Goal: Communication & Community: Answer question/provide support

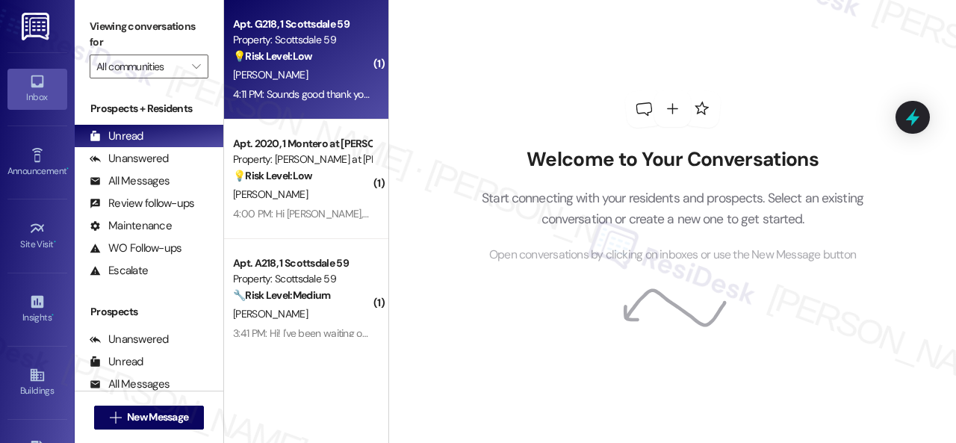
click at [334, 57] on div "💡 Risk Level: Low The resident is asking a non-essential question about mountin…" at bounding box center [302, 57] width 138 height 16
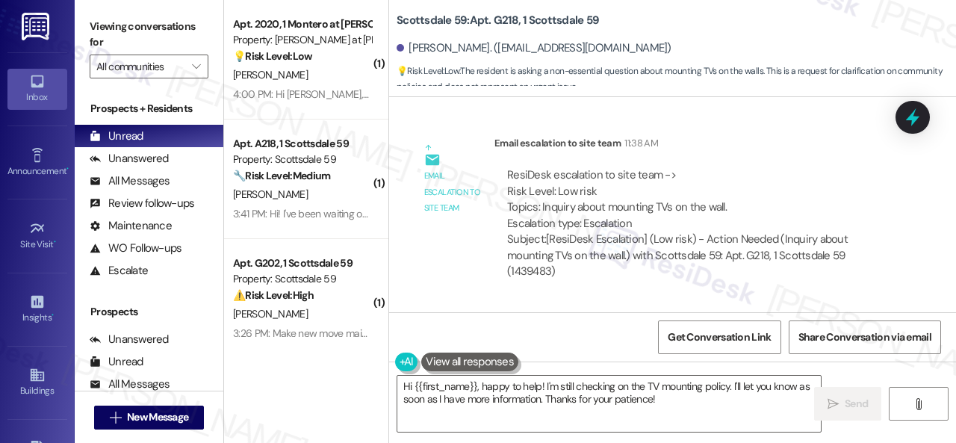
scroll to position [1044, 0]
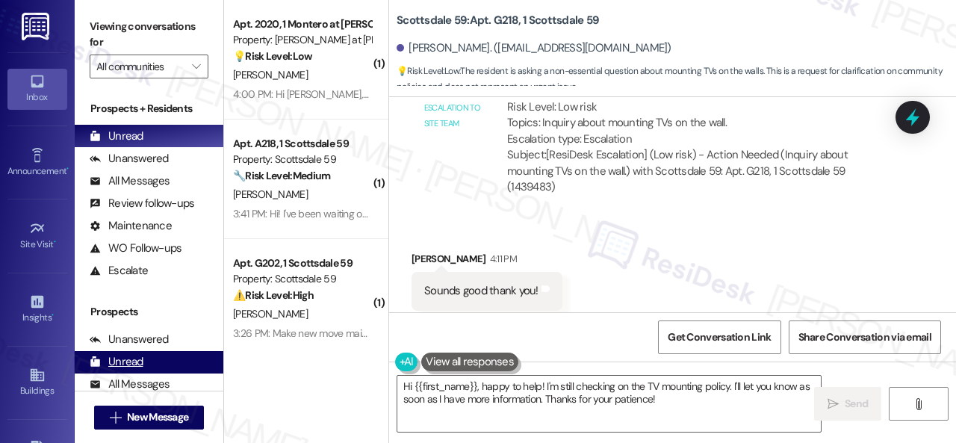
click at [297, 373] on div "( 1 ) Apt. 2020, 1 Montero at [PERSON_NAME] Property: [PERSON_NAME] at [PERSON_…" at bounding box center [590, 221] width 732 height 443
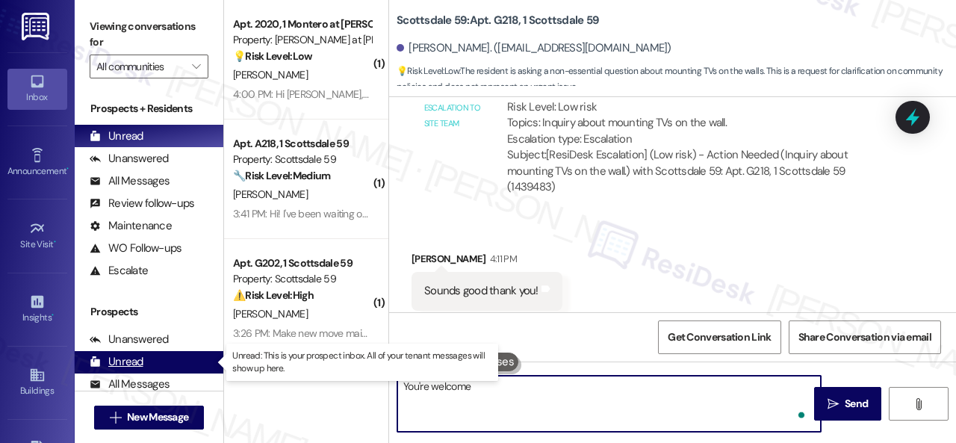
type textarea "You're welcome."
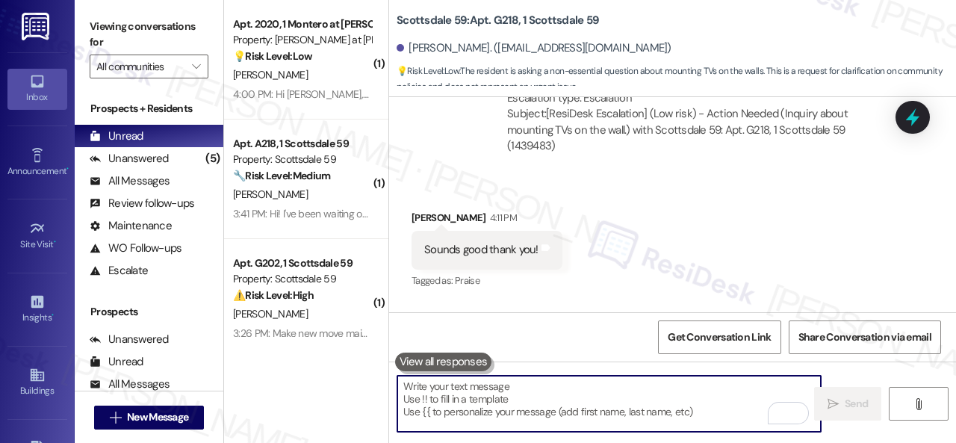
scroll to position [1148, 0]
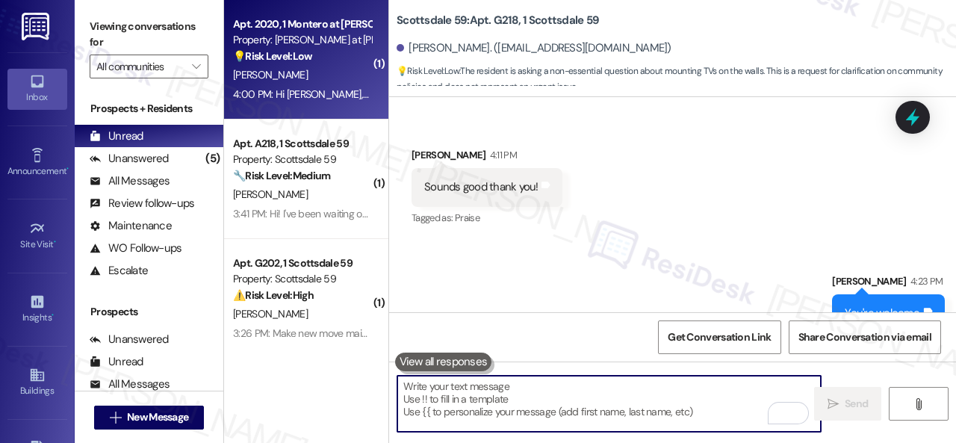
click at [326, 82] on div "[PERSON_NAME]" at bounding box center [301, 75] width 141 height 19
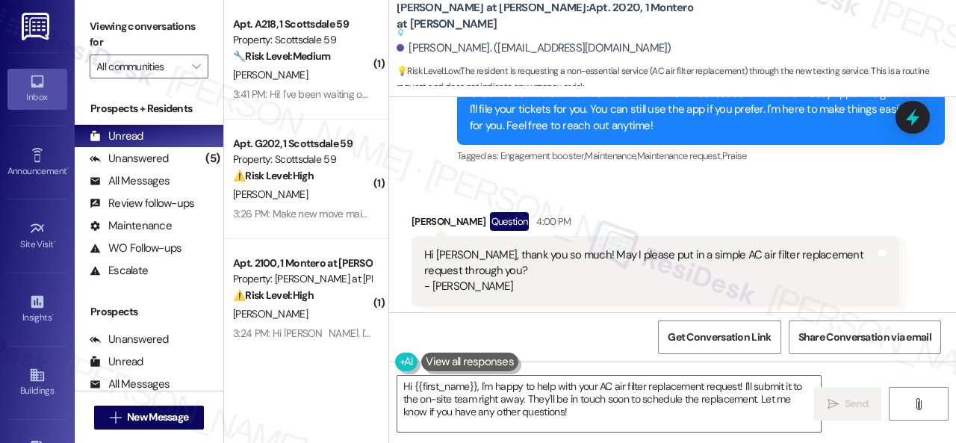
scroll to position [796, 0]
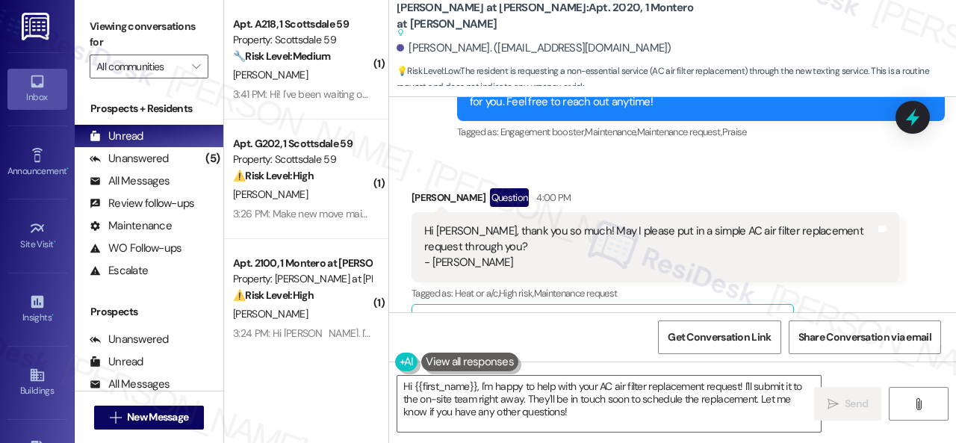
drag, startPoint x: 883, startPoint y: 298, endPoint x: 835, endPoint y: 308, distance: 49.5
click at [883, 298] on div "Tagged as: Heat or a/c , Click to highlight conversations about Heat or a/c Hig…" at bounding box center [655, 293] width 488 height 22
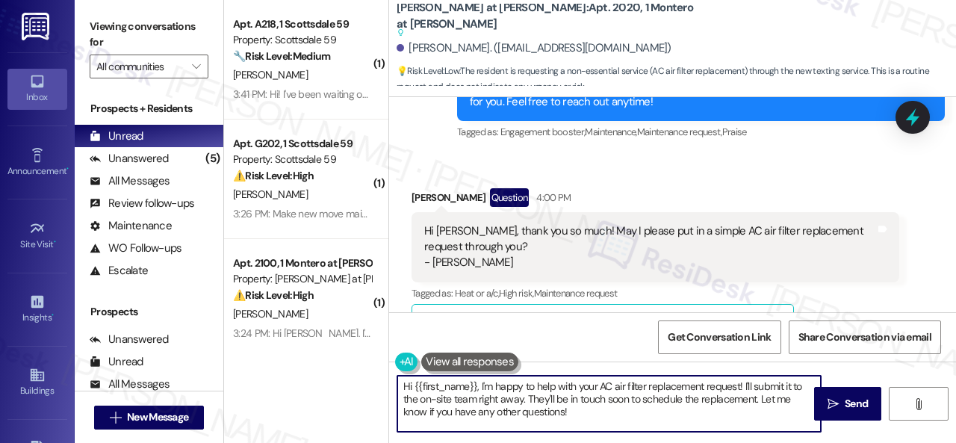
drag, startPoint x: 364, startPoint y: 355, endPoint x: 169, endPoint y: 281, distance: 209.1
click at [202, 309] on div "Viewing conversations for All communities  Prospects + Residents Unread (0) Un…" at bounding box center [515, 221] width 881 height 443
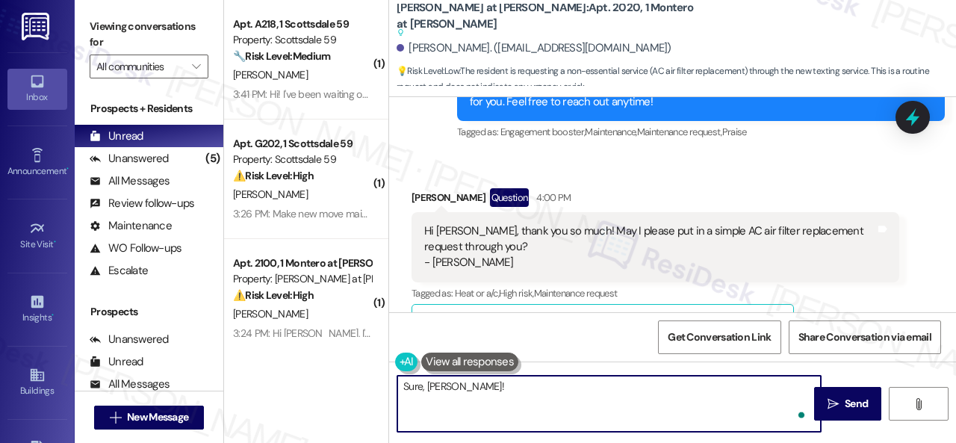
paste textarea "Can the maintenance team enter your apartment even if you are not home? Are the…"
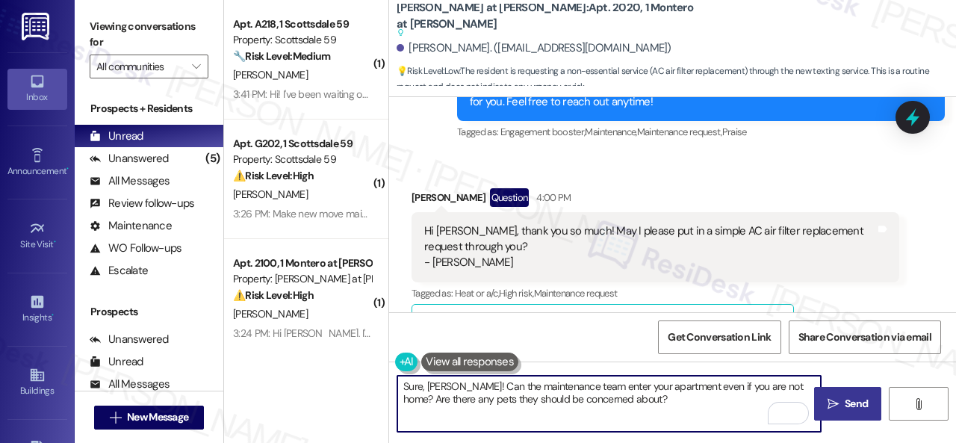
type textarea "Sure, Lindsay! Can the maintenance team enter your apartment even if you are no…"
click at [835, 400] on span " Send" at bounding box center [847, 404] width 47 height 16
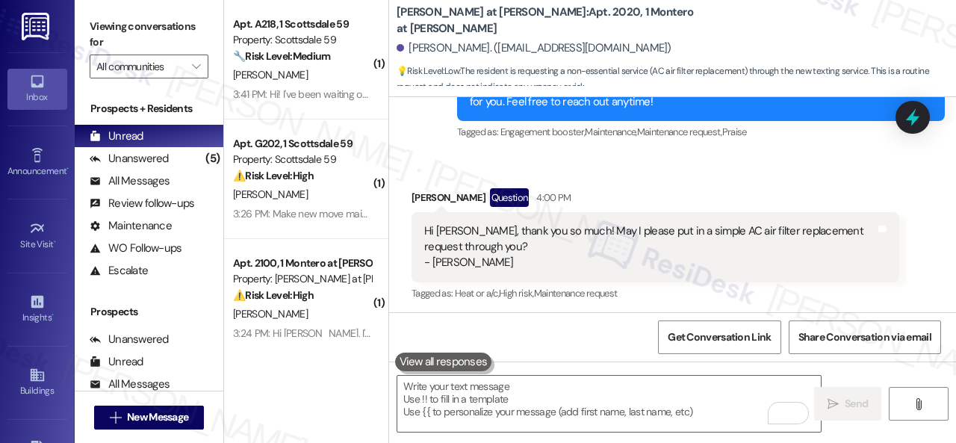
scroll to position [799, 0]
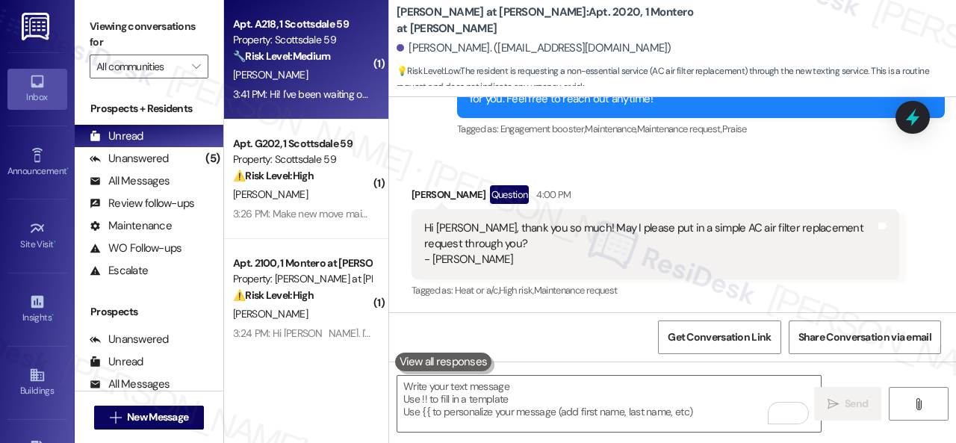
click at [312, 79] on div "[PERSON_NAME]" at bounding box center [301, 75] width 141 height 19
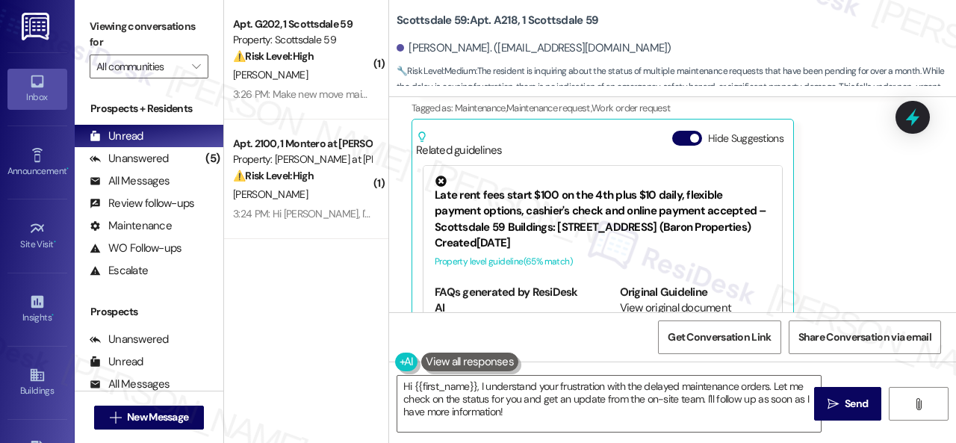
scroll to position [471, 0]
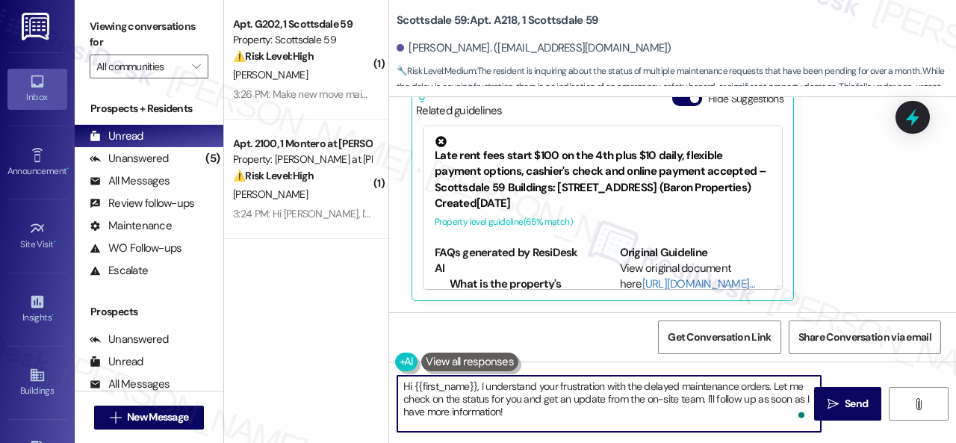
drag, startPoint x: 552, startPoint y: 383, endPoint x: 676, endPoint y: 383, distance: 123.2
click at [676, 383] on textarea "Hi {{first_name}}, I understand your frustration with the delayed maintenance o…" at bounding box center [608, 404] width 423 height 56
drag, startPoint x: 721, startPoint y: 388, endPoint x: 747, endPoint y: 388, distance: 25.4
click at [747, 388] on textarea "Hi {{first_name}}, I understand you are following up on your maintenance orders…" at bounding box center [608, 404] width 423 height 56
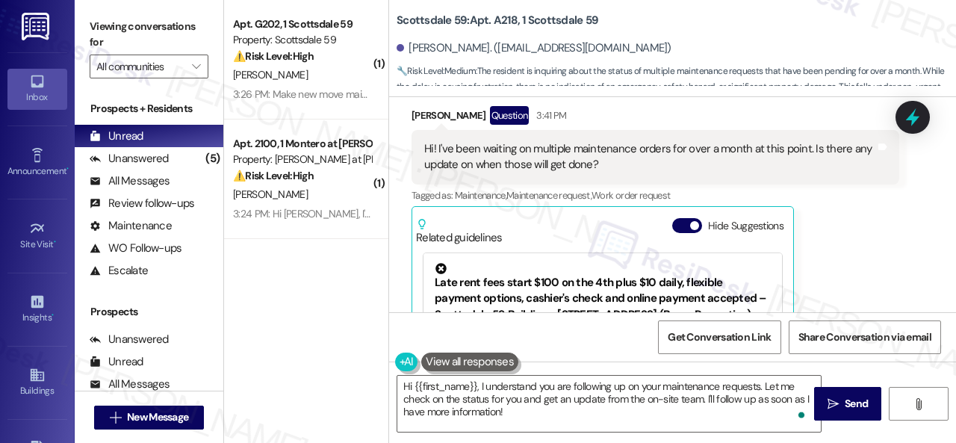
scroll to position [322, 0]
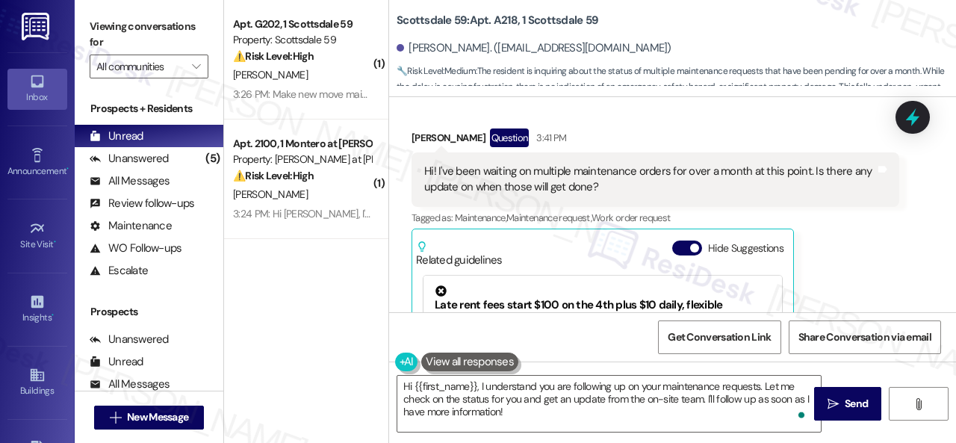
click at [829, 229] on div "Leilani Mestas Question 3:41 PM Hi! I've been waiting on multiple maintenance o…" at bounding box center [655, 289] width 488 height 322
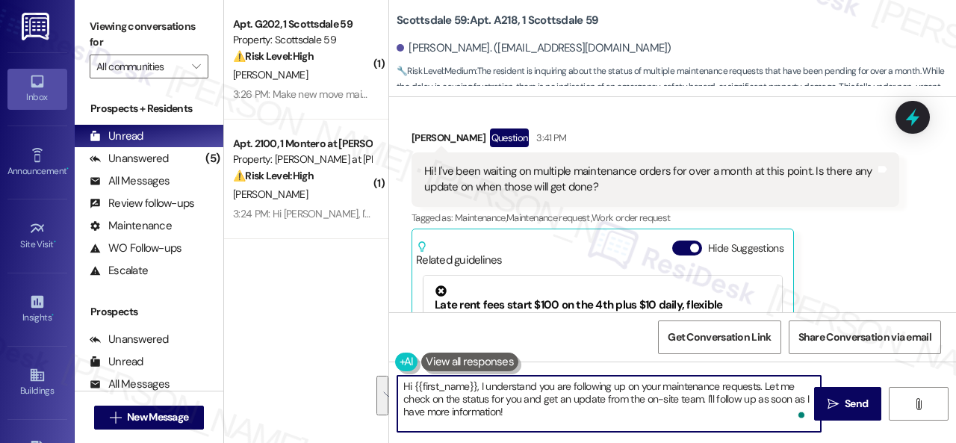
drag, startPoint x: 763, startPoint y: 387, endPoint x: 774, endPoint y: 414, distance: 29.1
click at [774, 414] on textarea "Hi {{first_name}}, I understand you are following up on your maintenance reques…" at bounding box center [608, 404] width 423 height 56
paste textarea "Do you have maintenance requests for the issues? If so, are the work orders sti…"
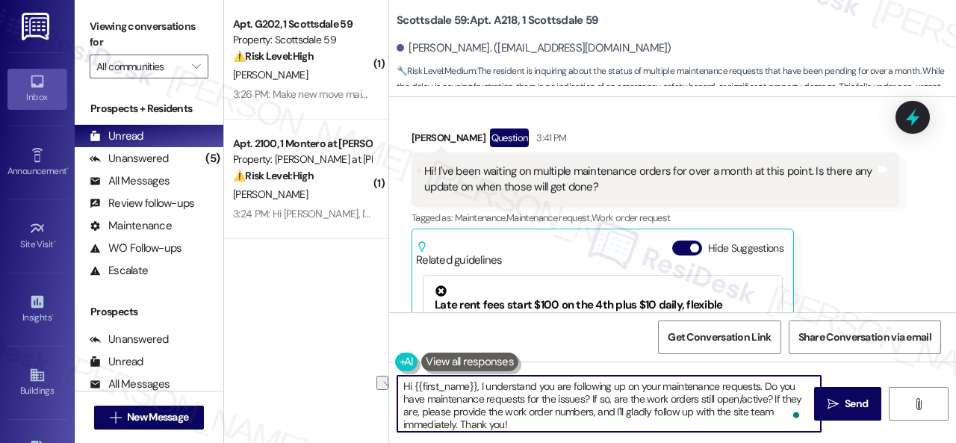
drag, startPoint x: 427, startPoint y: 401, endPoint x: 523, endPoint y: 393, distance: 95.9
click at [523, 393] on textarea "Hi {{first_name}}, I understand you are following up on your maintenance reques…" at bounding box center [608, 404] width 423 height 56
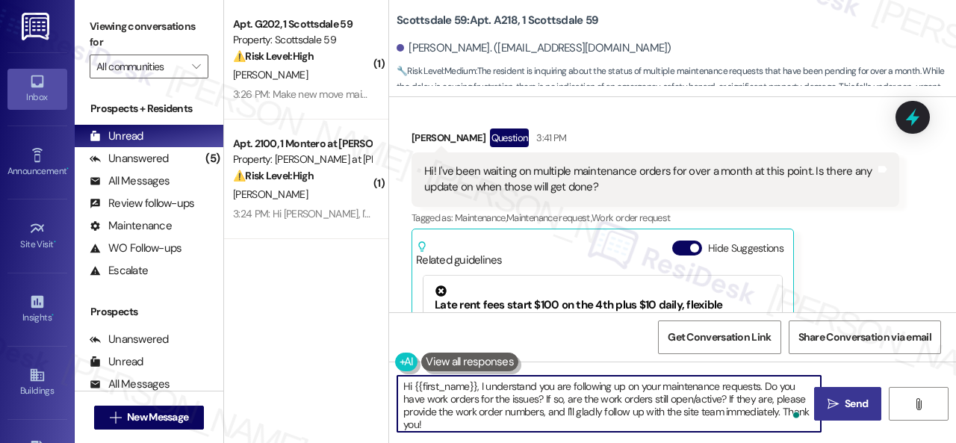
type textarea "Hi {{first_name}}, I understand you are following up on your maintenance reques…"
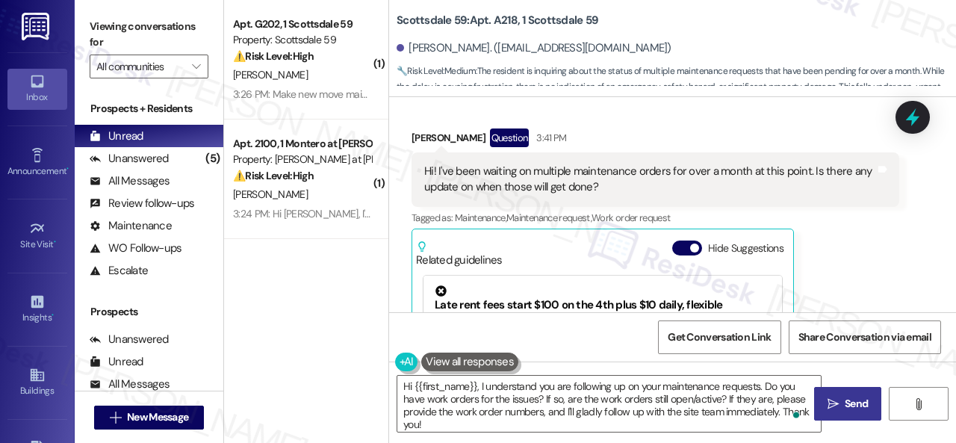
click at [841, 405] on span "Send" at bounding box center [855, 404] width 29 height 16
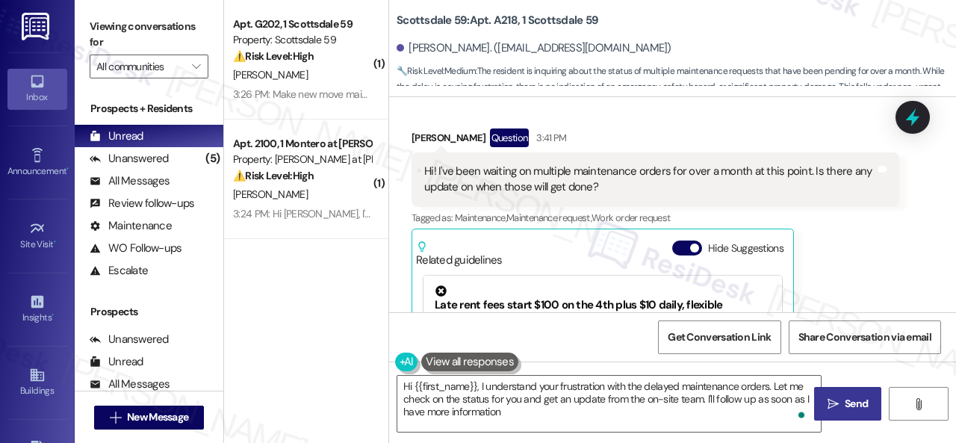
type textarea "Hi {{first_name}}, I understand your frustration with the delayed maintenance o…"
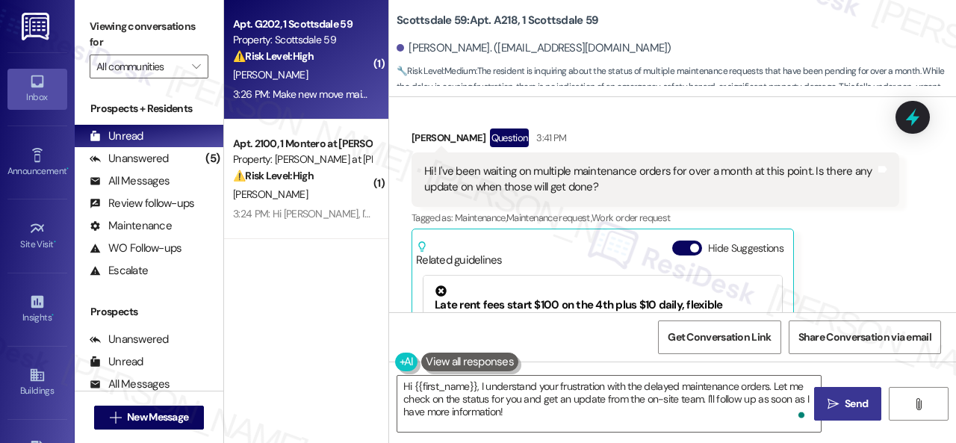
click at [324, 84] on div "[PERSON_NAME]" at bounding box center [301, 75] width 141 height 19
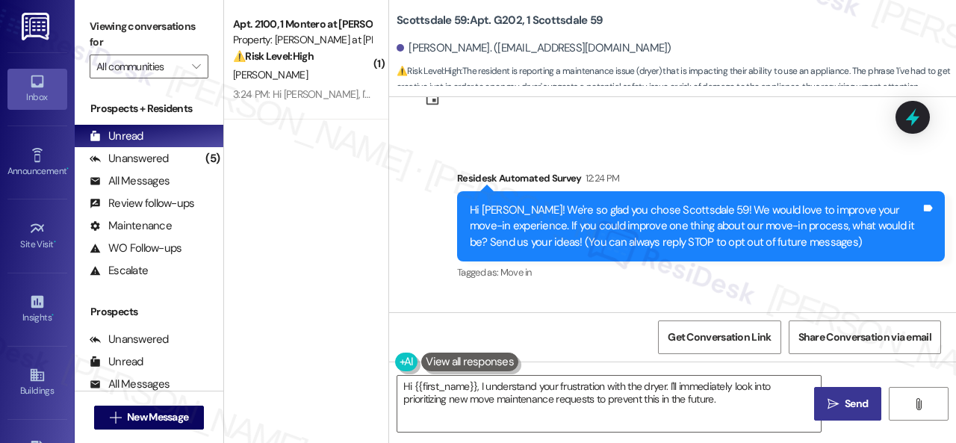
scroll to position [185, 0]
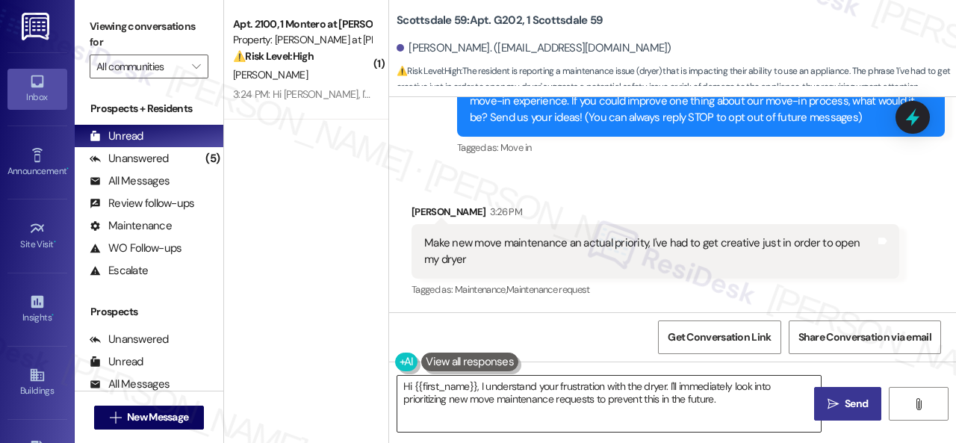
click at [735, 402] on textarea "Hi {{first_name}}, I understand your frustration with the dryer. I'll immediate…" at bounding box center [608, 404] width 423 height 56
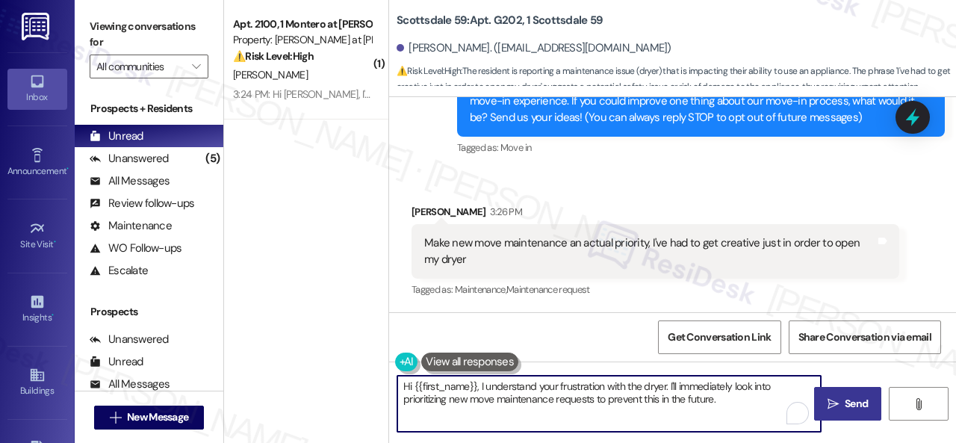
drag, startPoint x: 668, startPoint y: 382, endPoint x: 746, endPoint y: 416, distance: 84.9
click at [746, 416] on textarea "Hi {{first_name}}, I understand your frustration with the dryer. I'll immediate…" at bounding box center [608, 404] width 423 height 56
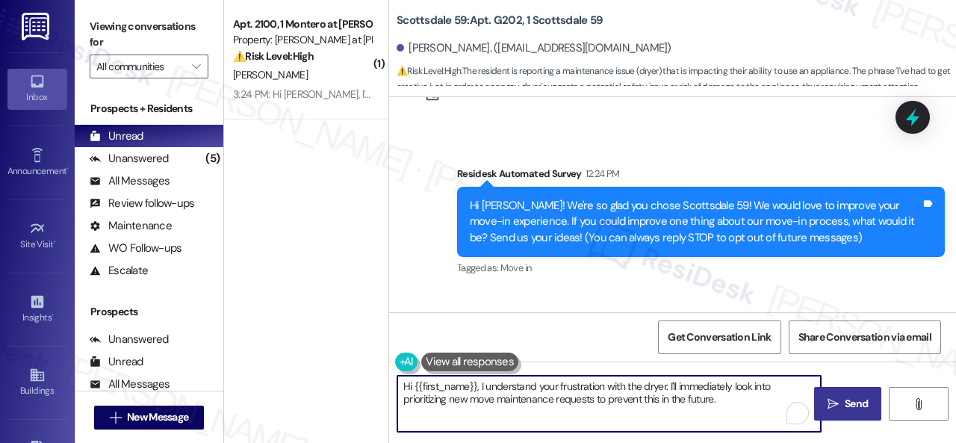
scroll to position [36, 0]
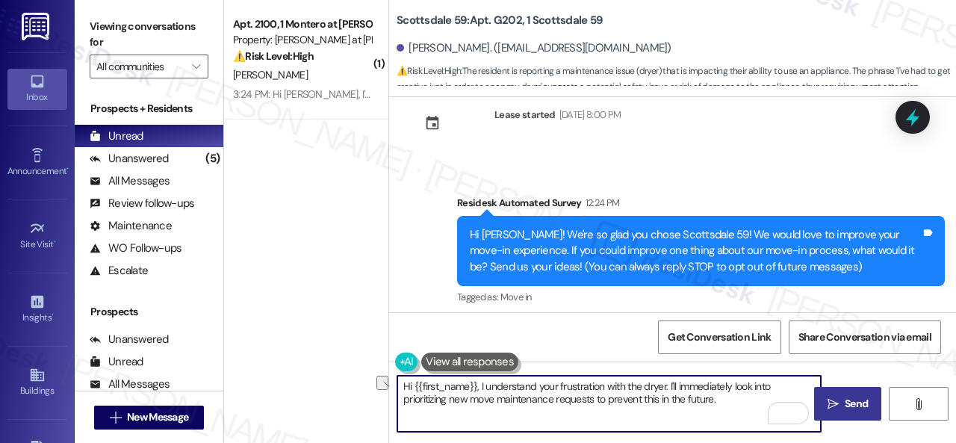
drag, startPoint x: 479, startPoint y: 385, endPoint x: 375, endPoint y: 386, distance: 103.8
click at [375, 386] on div "( 1 ) Apt. 2100, 1 Montero at Dana Park Property: Montero at Dana Park ⚠️ Risk …" at bounding box center [590, 221] width 732 height 443
drag, startPoint x: 593, startPoint y: 384, endPoint x: 662, endPoint y: 405, distance: 72.3
click at [662, 405] on textarea "I understand your frustration with the dryer. I'll immediately look into priori…" at bounding box center [608, 404] width 423 height 56
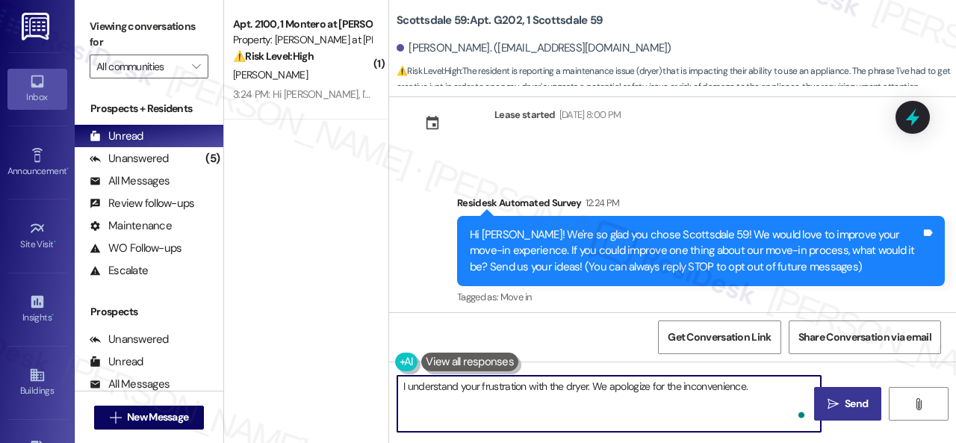
paste textarea "Is there already a work order for the issue? If so, may I have the work order n…"
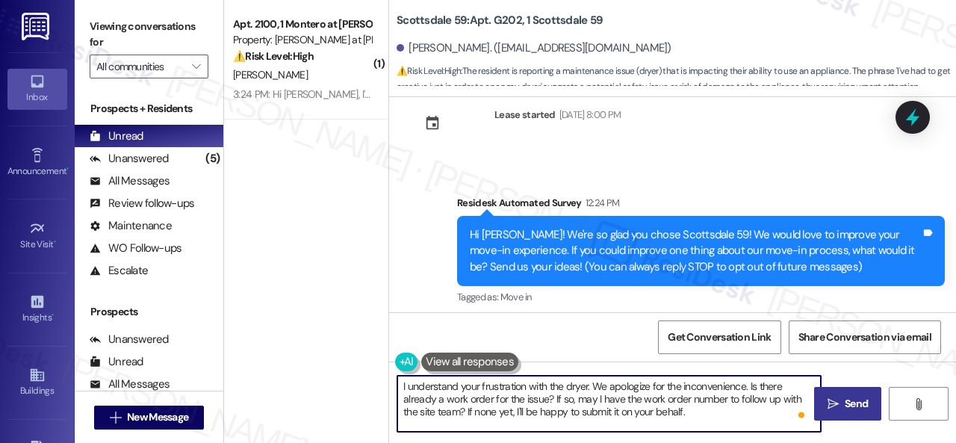
click at [721, 414] on textarea "I understand your frustration with the dryer. We apologize for the inconvenienc…" at bounding box center [608, 404] width 423 height 56
paste textarea "Please provide as much detail as possible and include photos if available. Also…"
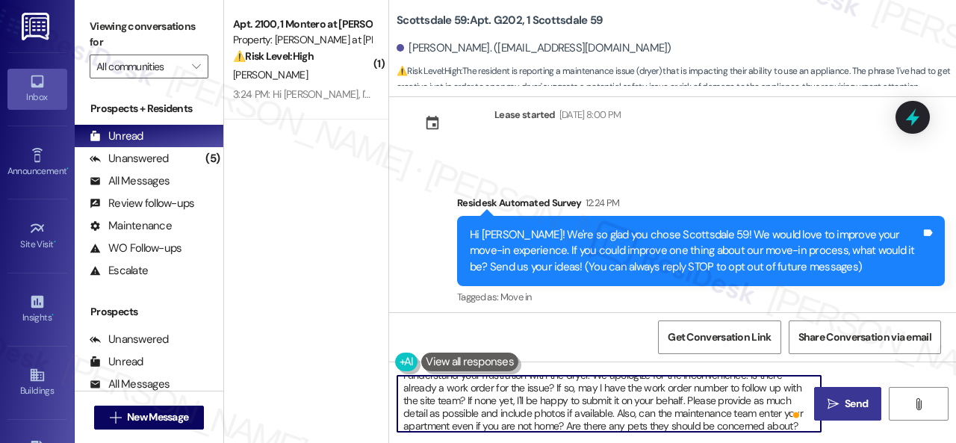
scroll to position [16, 0]
type textarea "I understand your frustration with the dryer. We apologize for the inconvenienc…"
click at [844, 409] on span "Send" at bounding box center [855, 404] width 23 height 16
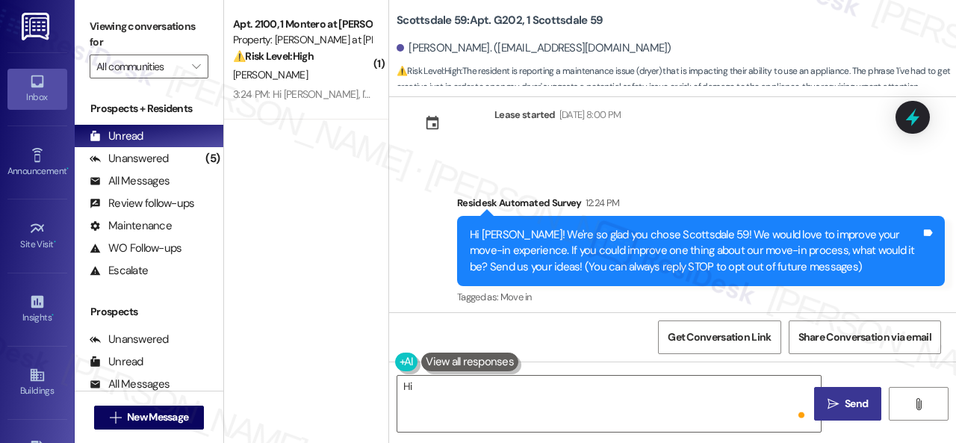
scroll to position [0, 0]
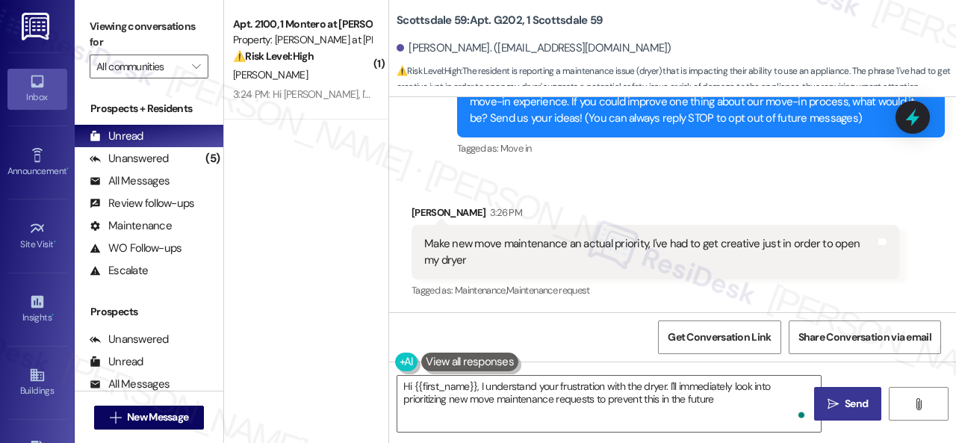
type textarea "Hi {{first_name}}, I understand your frustration with the dryer. I'll immediate…"
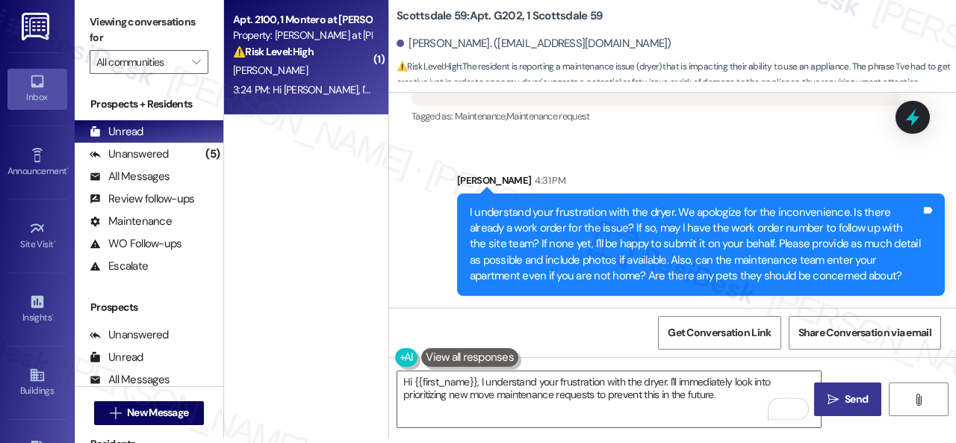
click at [328, 82] on div "3:24 PM: Hi Sarah, I'd like to file a ticket for a maintenance issue with my ga…" at bounding box center [301, 90] width 141 height 19
type textarea "Fetching suggested responses. Please feel free to read through the conversation…"
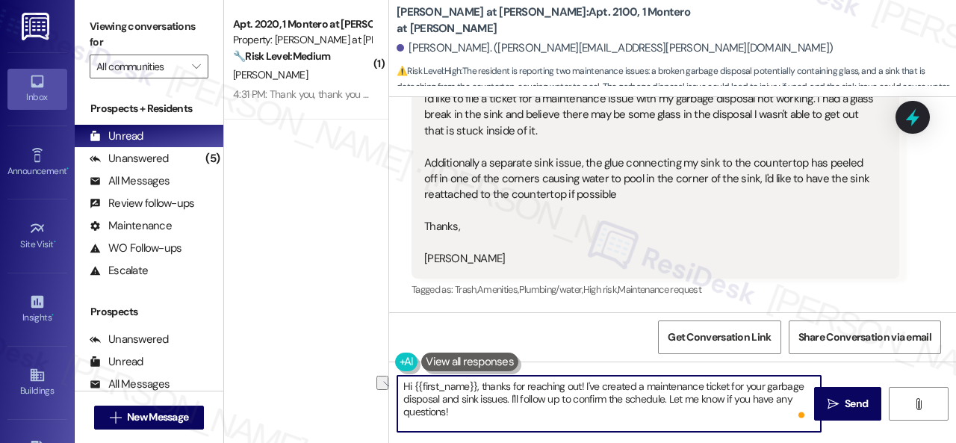
drag, startPoint x: 400, startPoint y: 383, endPoint x: 642, endPoint y: 388, distance: 242.0
click at [642, 388] on textarea "Hi {{first_name}}, thanks for reaching out! I've created a maintenance ticket f…" at bounding box center [608, 404] width 423 height 56
click at [585, 385] on textarea "I'll be happy to submit maintenance ticket for your garbage disposal and sink i…" at bounding box center [608, 404] width 423 height 56
click at [584, 387] on textarea "I'll be happy to submit maintenance ticket for your garbage disposal and sink i…" at bounding box center [608, 404] width 423 height 56
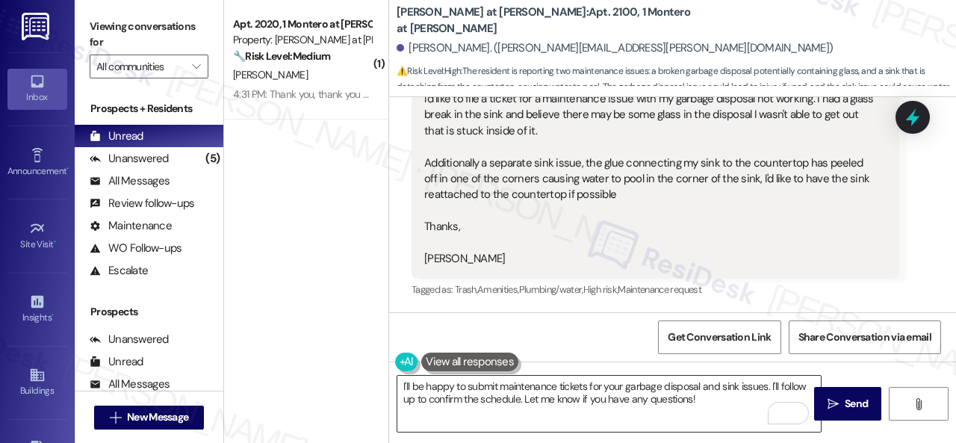
drag, startPoint x: 726, startPoint y: 405, endPoint x: 738, endPoint y: 405, distance: 12.7
click at [726, 405] on textarea "I'll be happy to submit maintenance tickets for your garbage disposal and sink …" at bounding box center [608, 404] width 423 height 56
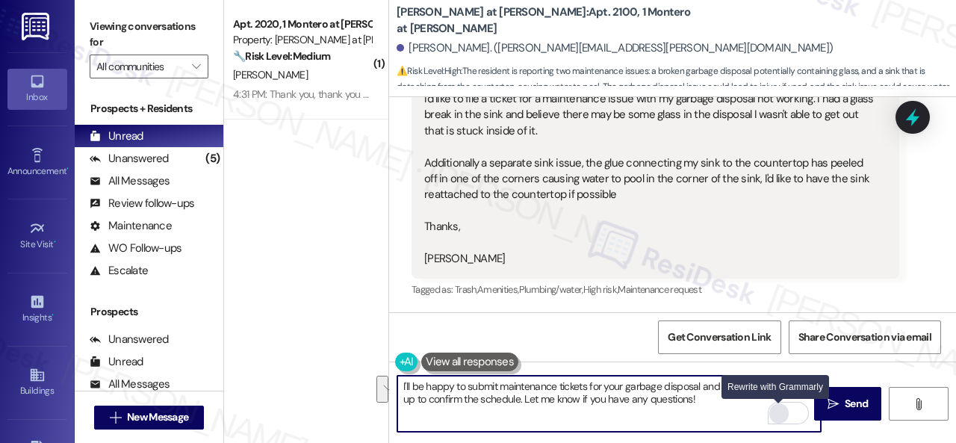
drag, startPoint x: 772, startPoint y: 385, endPoint x: 769, endPoint y: 410, distance: 24.8
click at [769, 410] on div "I'll be happy to submit maintenance tickets for your garbage disposal and sink …" at bounding box center [608, 403] width 425 height 57
paste textarea "Can the maintenance team enter your apartment even if you are not home? Are the…"
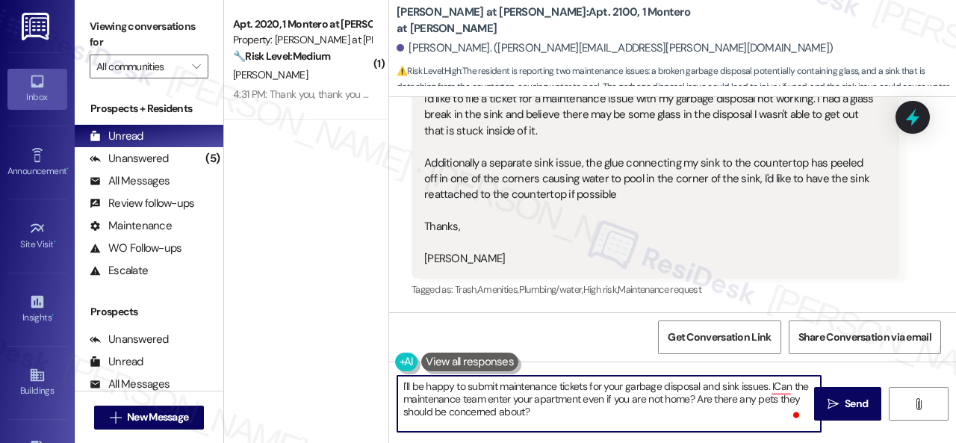
click at [770, 384] on textarea "I'll be happy to submit maintenance tickets for your garbage disposal and sink …" at bounding box center [608, 404] width 423 height 56
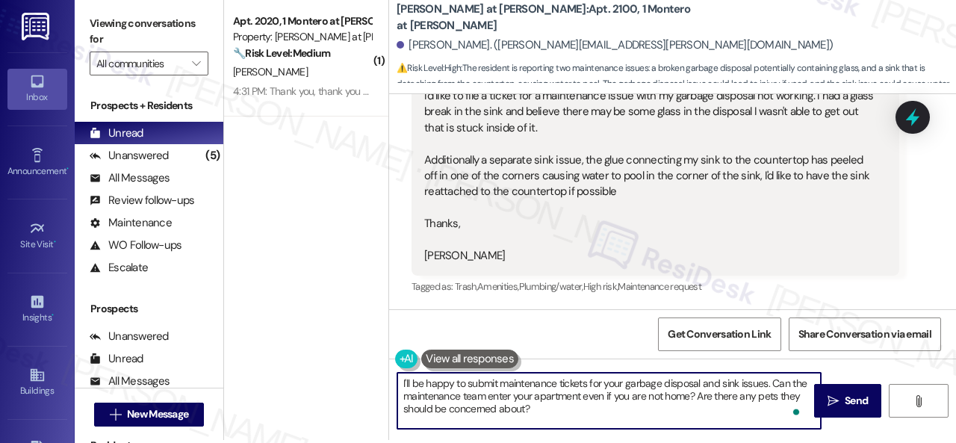
scroll to position [4, 0]
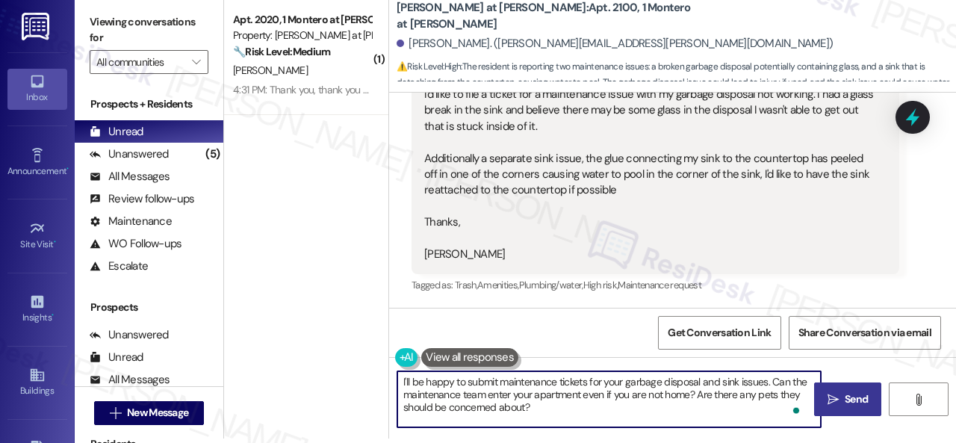
type textarea "I'll be happy to submit maintenance tickets for your garbage disposal and sink …"
click at [847, 409] on button " Send" at bounding box center [847, 399] width 67 height 34
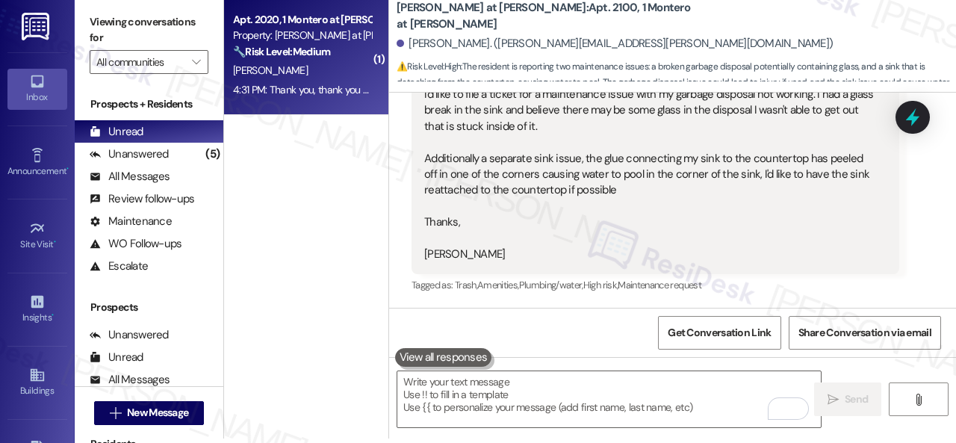
click at [337, 78] on div "[PERSON_NAME]" at bounding box center [301, 70] width 141 height 19
type textarea "Fetching suggested responses. Please feel free to read through the conversation…"
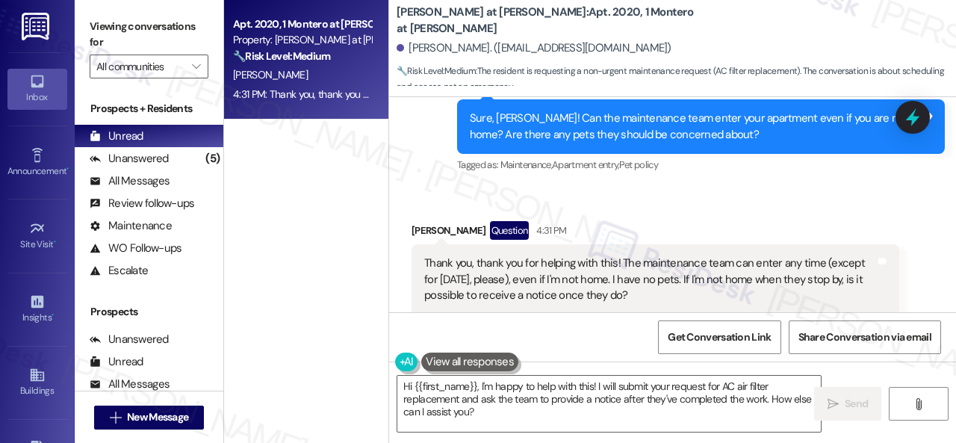
scroll to position [1099, 0]
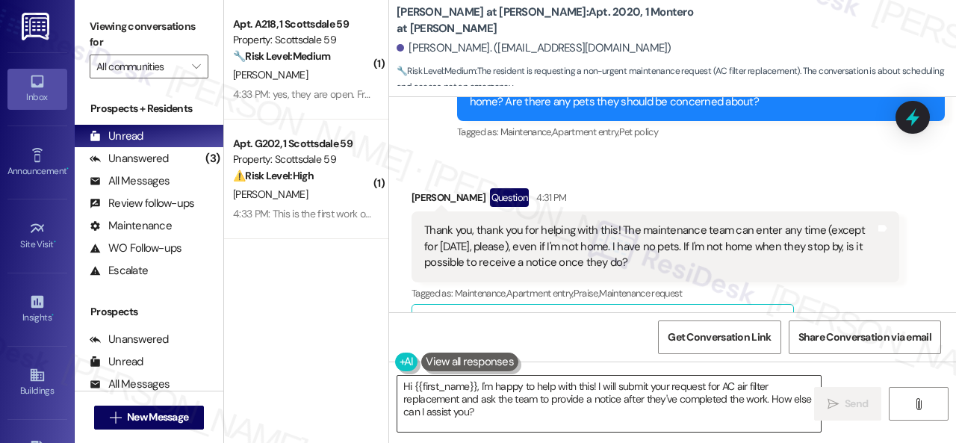
drag, startPoint x: 747, startPoint y: 402, endPoint x: 641, endPoint y: 417, distance: 107.1
click at [750, 402] on textarea "Hi {{first_name}}, I'm happy to help with this! I will submit your request for …" at bounding box center [608, 404] width 423 height 56
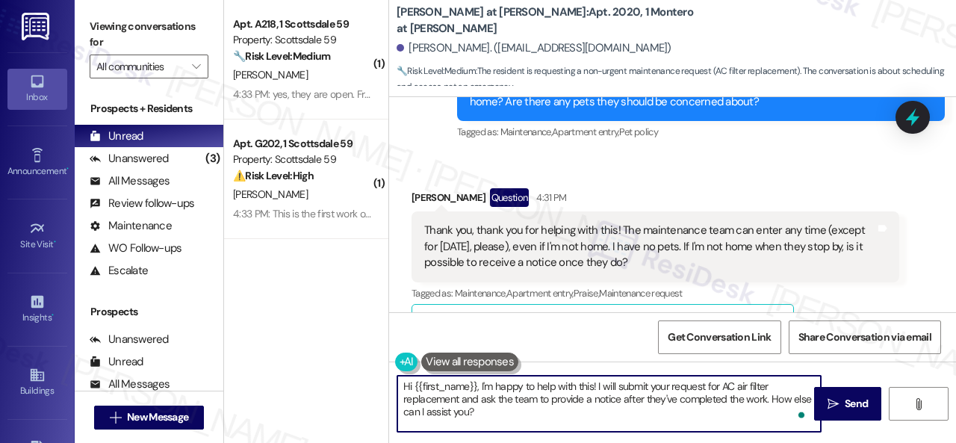
drag, startPoint x: 488, startPoint y: 416, endPoint x: 323, endPoint y: 354, distance: 176.9
click at [323, 354] on div "( 1 ) Apt. A218, 1 Scottsdale 59 Property: Scottsdale 59 🔧 Risk Level: Medium T…" at bounding box center [590, 221] width 732 height 443
paste textarea "I apologize if I cannot confirm when the maintenance team will come by your apa…"
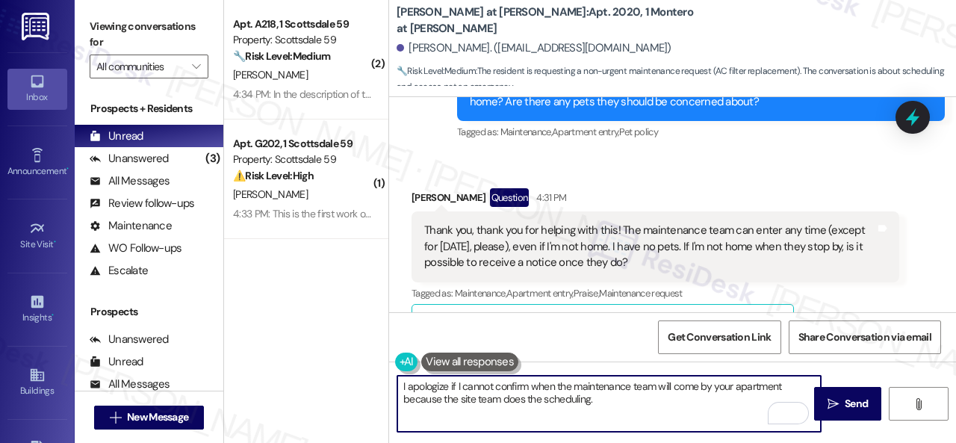
click at [402, 383] on textarea "I apologize if I cannot confirm when the maintenance team will come by your apa…" at bounding box center [608, 404] width 423 height 56
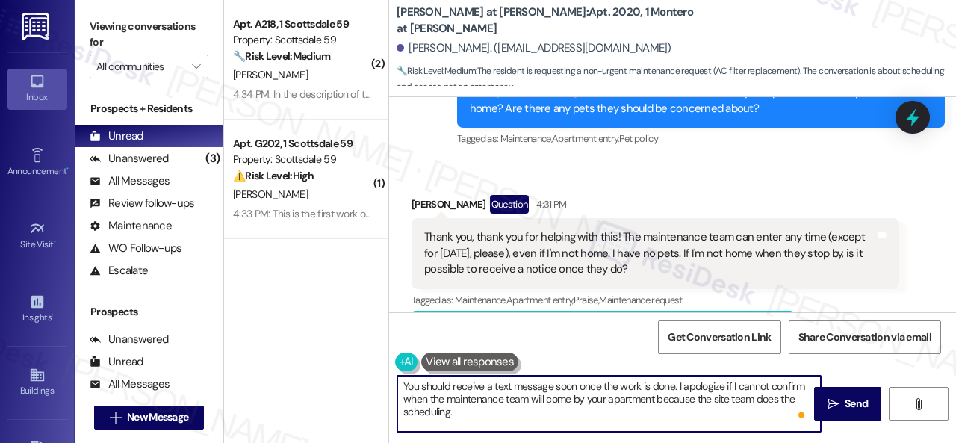
scroll to position [1174, 0]
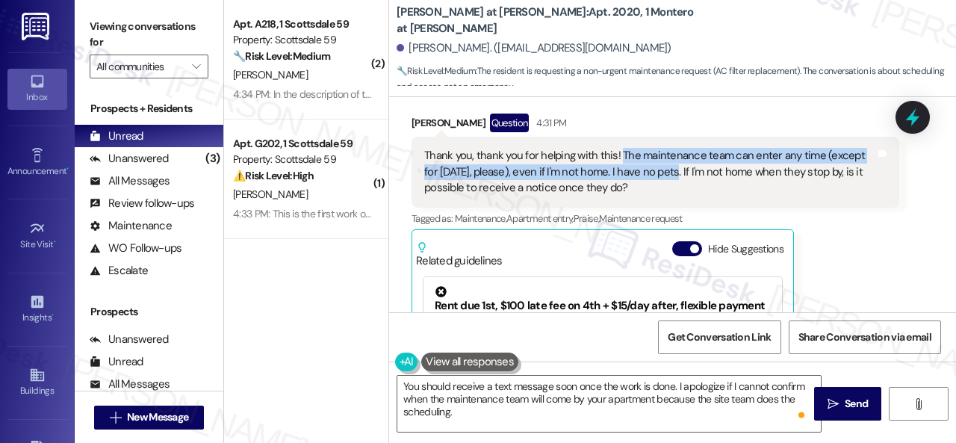
drag, startPoint x: 620, startPoint y: 155, endPoint x: 670, endPoint y: 175, distance: 54.6
click at [670, 175] on div "Thank you, thank you for helping with this! The maintenance team can enter any …" at bounding box center [649, 172] width 451 height 48
copy div "The maintenance team can enter any time (except for today, please), even if I'm…"
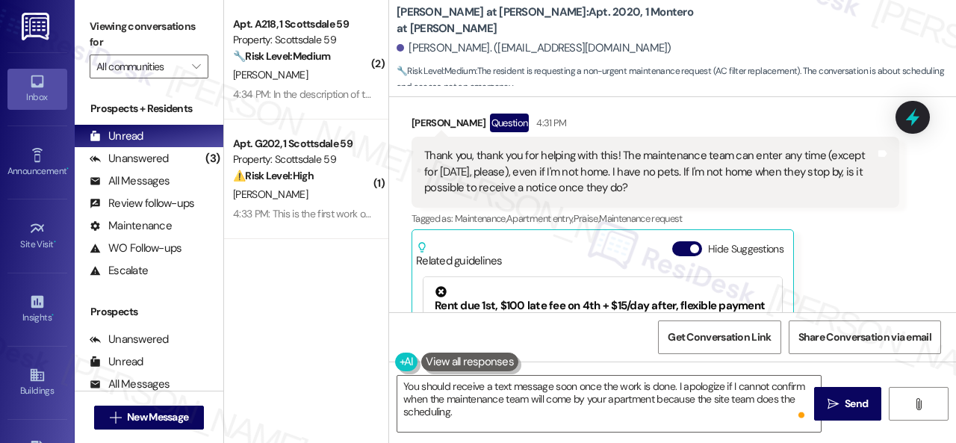
click at [865, 240] on div "Lindsay Gray Question 4:31 PM Thank you, thank you for helping with this! The m…" at bounding box center [655, 281] width 488 height 337
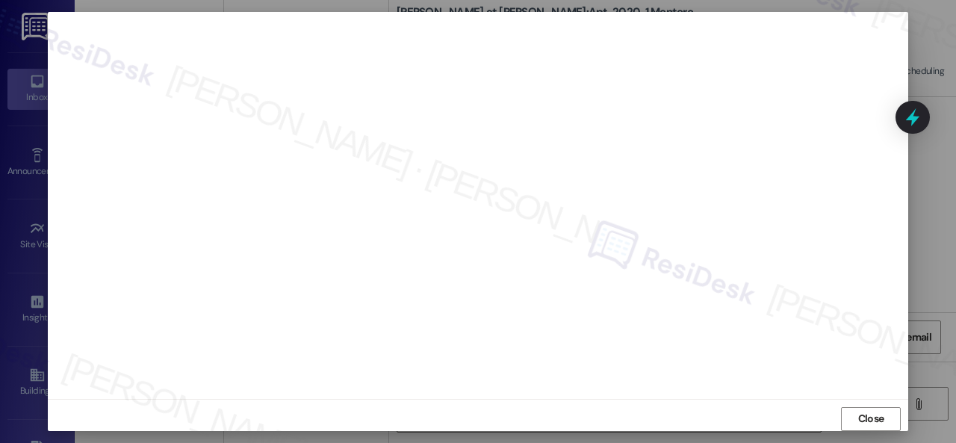
scroll to position [19, 0]
click at [855, 412] on span "Close" at bounding box center [871, 412] width 32 height 16
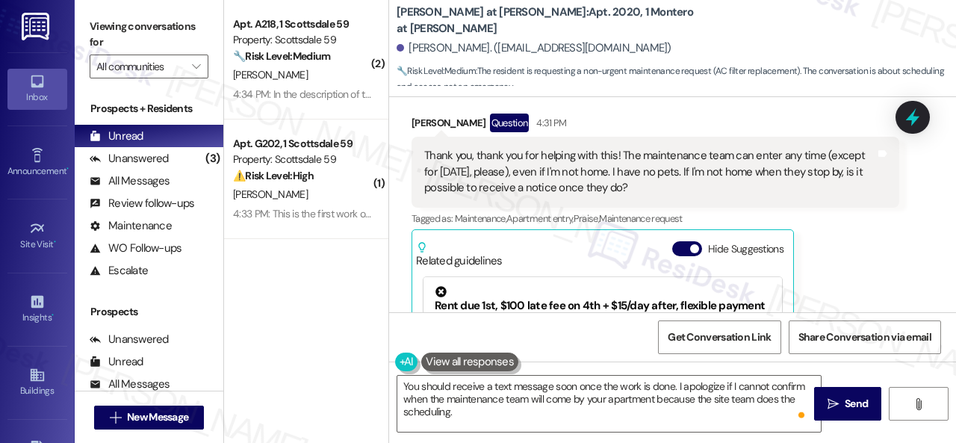
click at [839, 250] on div "Lindsay Gray Question 4:31 PM Thank you, thank you for helping with this! The m…" at bounding box center [655, 281] width 488 height 337
click at [868, 264] on div "Lindsay Gray Question 4:31 PM Thank you, thank you for helping with this! The m…" at bounding box center [655, 281] width 488 height 337
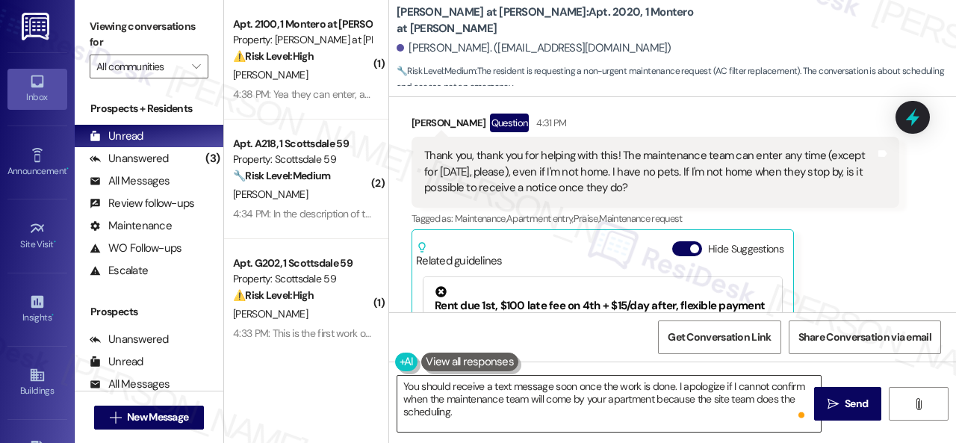
click at [726, 399] on textarea "You should receive a text message soon once the work is done. I apologize if I …" at bounding box center [608, 404] width 423 height 56
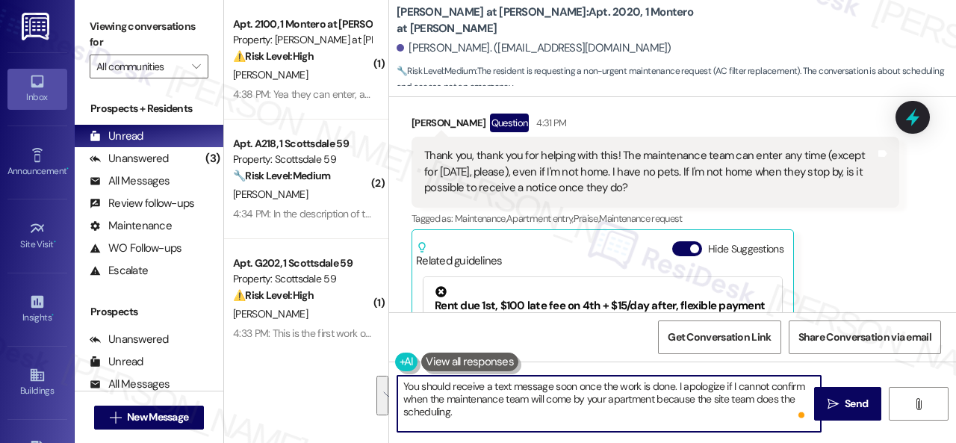
drag, startPoint x: 678, startPoint y: 385, endPoint x: 711, endPoint y: 428, distance: 53.8
click at [711, 428] on textarea "You should receive a text message soon once the work is done. I apologize if I …" at bounding box center [608, 404] width 423 height 56
paste textarea "'ve submitted a work order on your behalf and notified the site team. Please le…"
type textarea "You should receive a text message soon once the work is done. I've submitted a …"
click at [844, 404] on span "Send" at bounding box center [855, 404] width 23 height 16
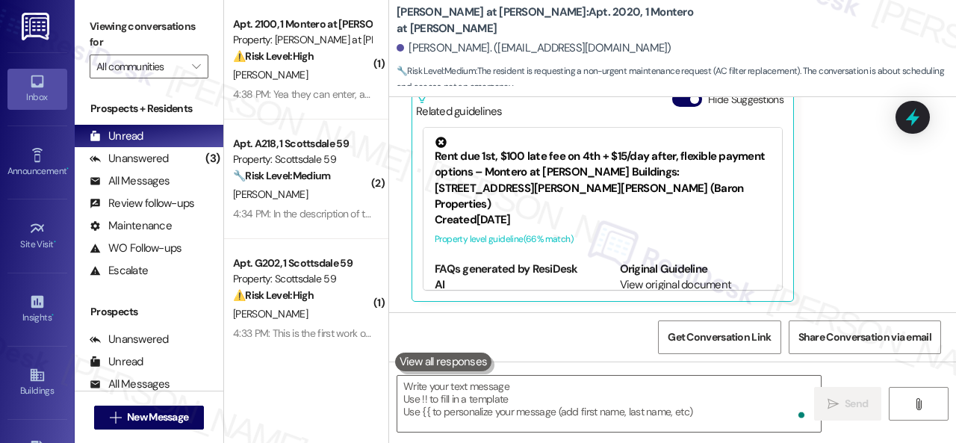
scroll to position [1460, 0]
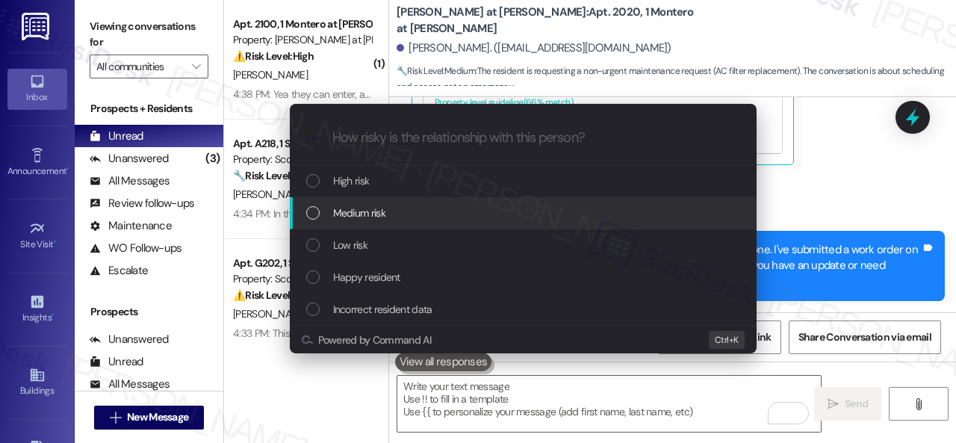
click at [341, 216] on span "Medium risk" at bounding box center [359, 213] width 52 height 16
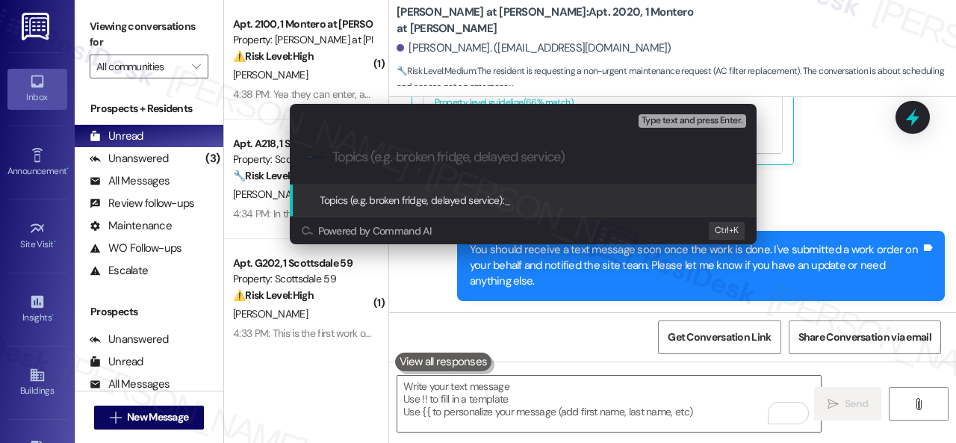
paste input "New work order/s submitted - AC filter replacement"
type input "New work order/s submitted - AC filter replacement"
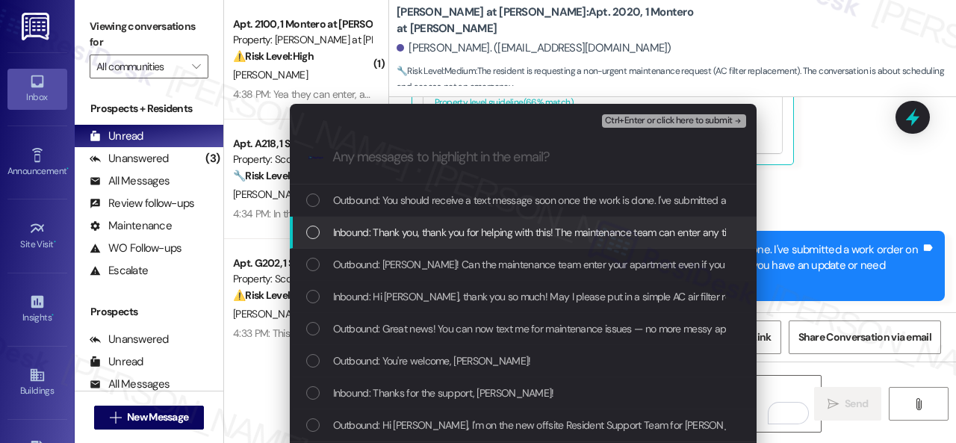
click at [505, 229] on span "Inbound: Thank you, thank you for helping with this! The maintenance team can e…" at bounding box center [849, 232] width 1032 height 16
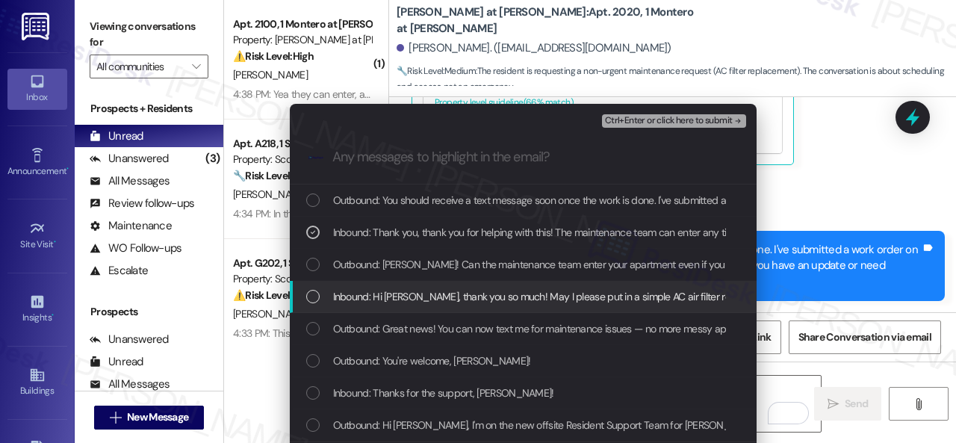
click at [490, 295] on span "Inbound: Hi Sarah, thank you so much! May I please put in a simple AC air filte…" at bounding box center [645, 296] width 624 height 16
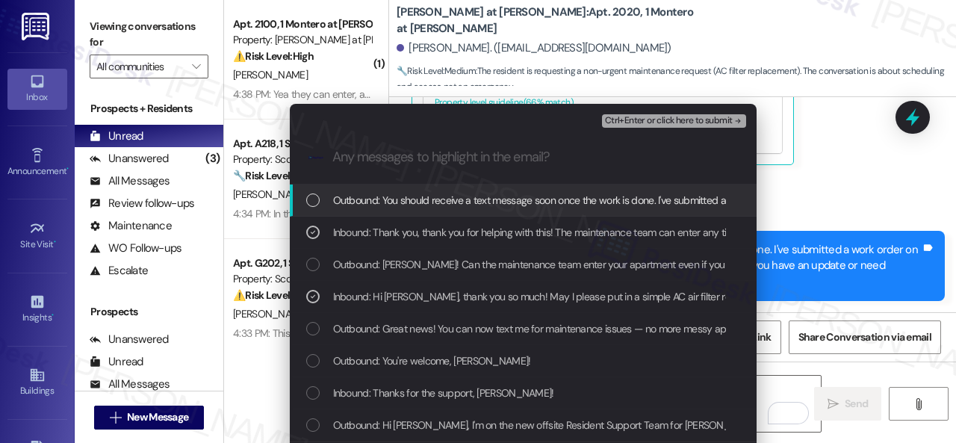
click at [626, 116] on span "Ctrl+Enter or click here to submit" at bounding box center [669, 121] width 128 height 10
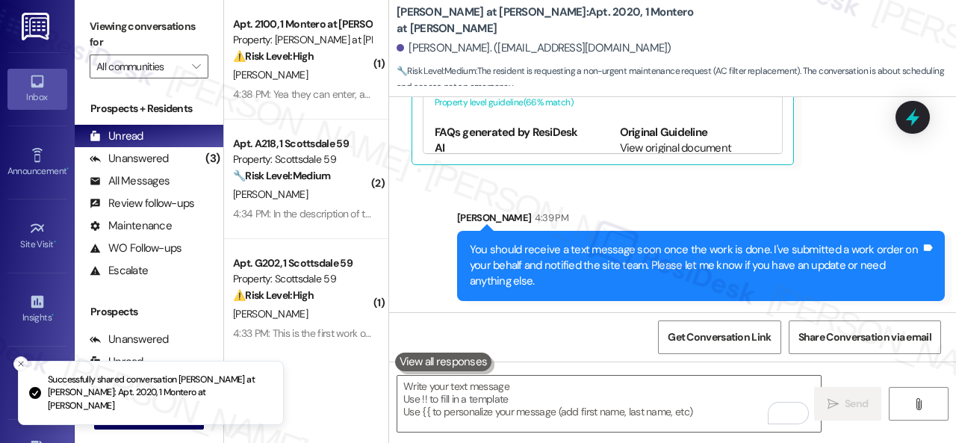
scroll to position [1323, 0]
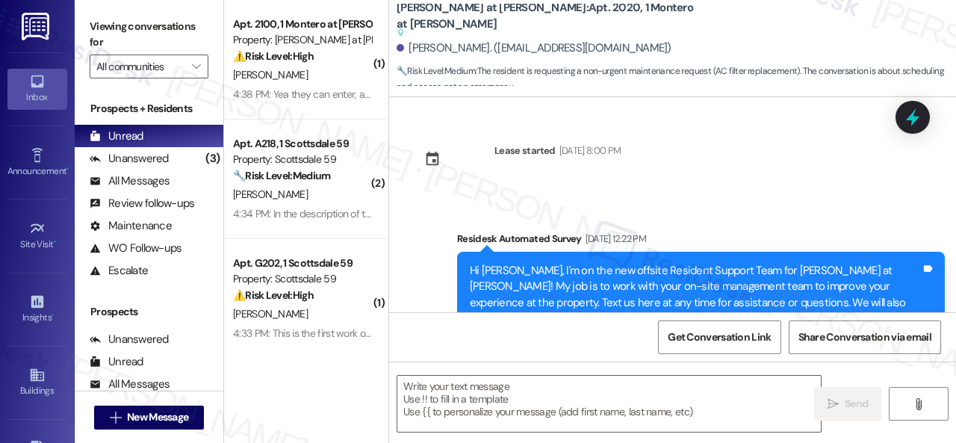
type textarea "Fetching suggested responses. Please feel free to read through the conversation…"
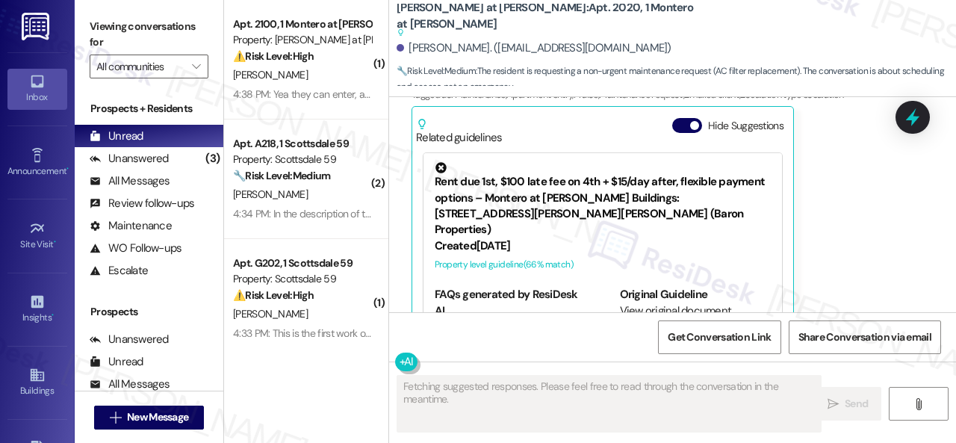
scroll to position [1366, 0]
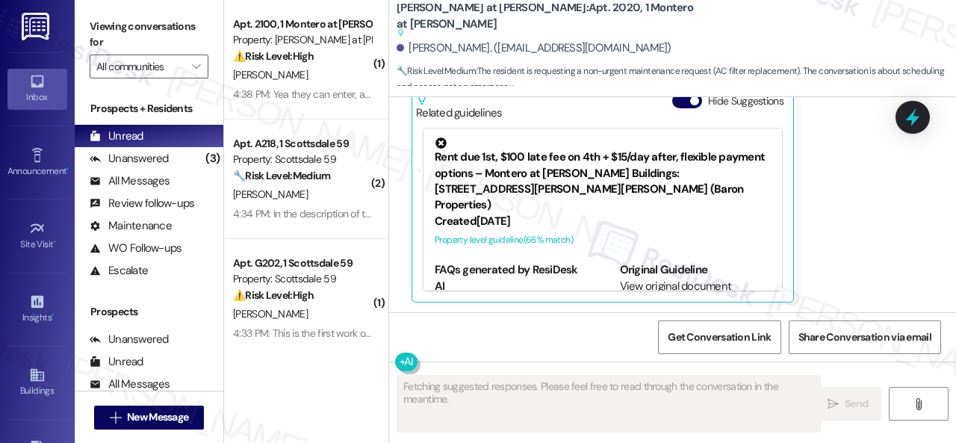
drag, startPoint x: 756, startPoint y: 253, endPoint x: 768, endPoint y: 246, distance: 13.7
click at [759, 262] on div "Original Guideline" at bounding box center [696, 270] width 152 height 16
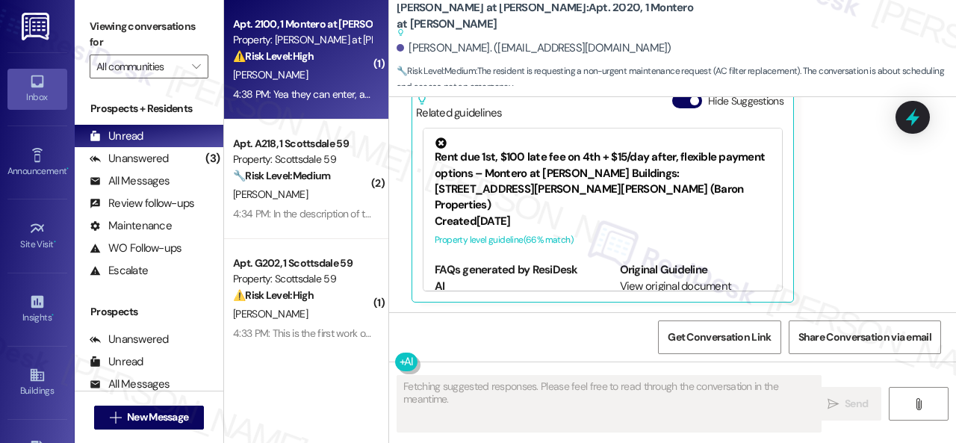
click at [324, 75] on div "[PERSON_NAME]" at bounding box center [301, 75] width 141 height 19
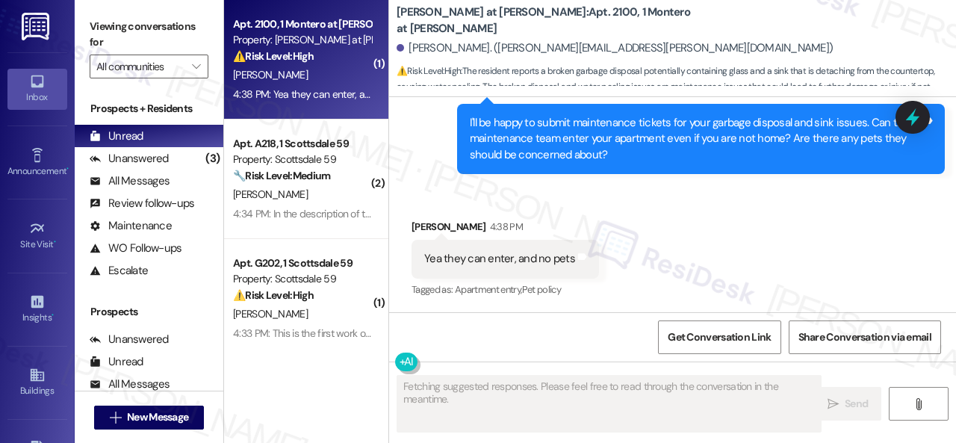
scroll to position [967, 0]
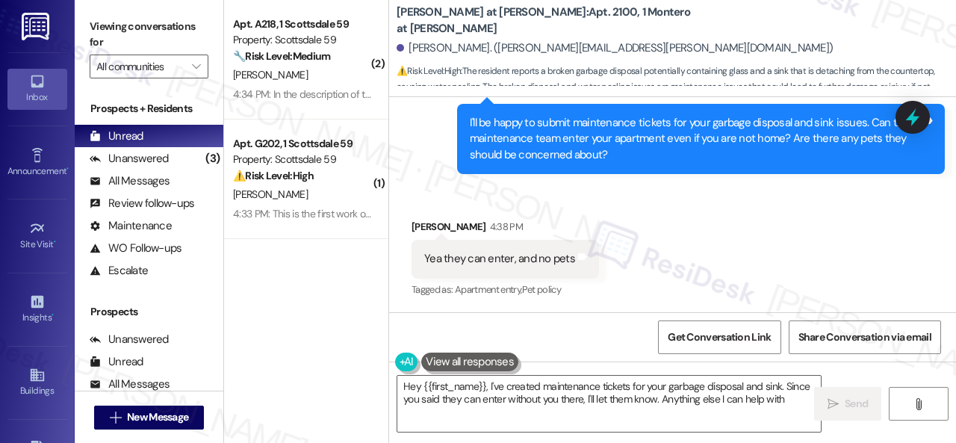
type textarea "Hey {{first_name}}, I've created maintenance tickets for your garbage disposal …"
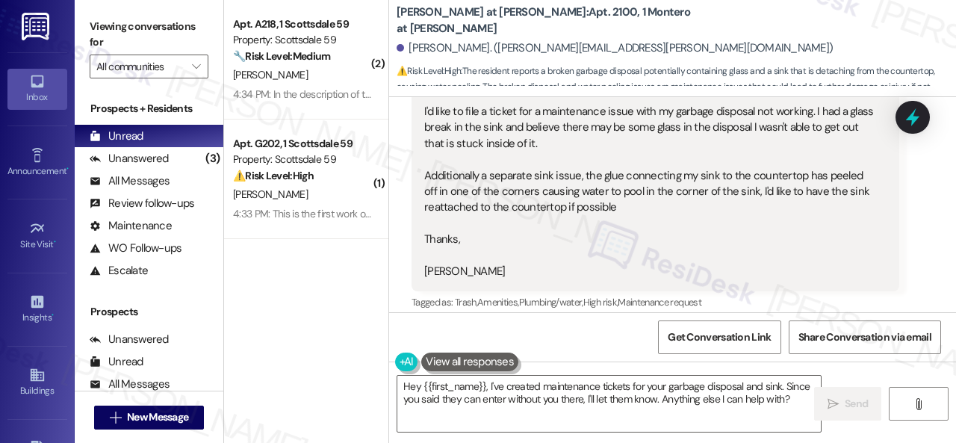
scroll to position [668, 0]
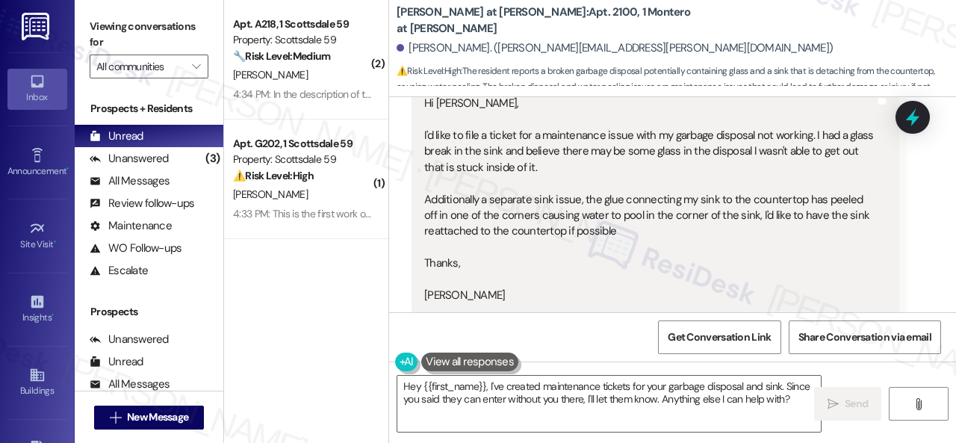
click at [424, 135] on div "Hi Sarah, I'd like to file a ticket for a maintenance issue with my garbage dis…" at bounding box center [649, 200] width 451 height 208
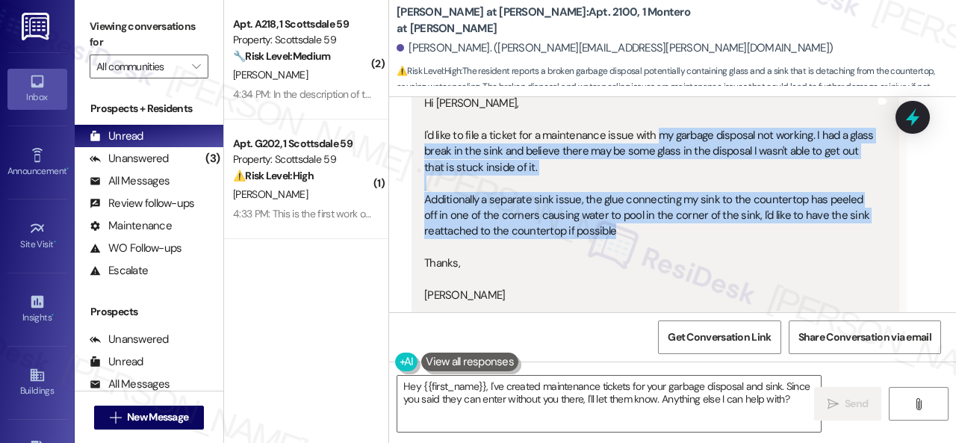
drag, startPoint x: 654, startPoint y: 139, endPoint x: 682, endPoint y: 234, distance: 99.0
click at [682, 234] on div "Hi Sarah, I'd like to file a ticket for a maintenance issue with my garbage dis…" at bounding box center [649, 200] width 451 height 208
copy div "my garbage disposal not working. I had a glass break in the sink and believe th…"
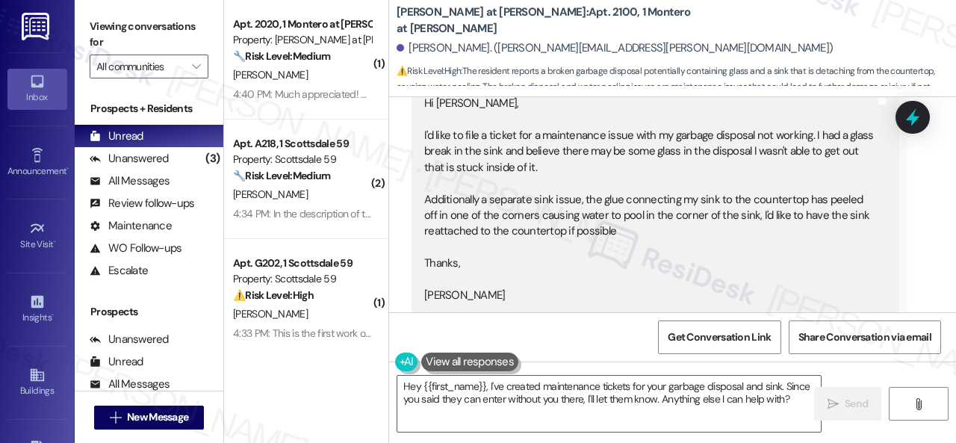
click at [797, 265] on div "Hi Sarah, I'd like to file a ticket for a maintenance issue with my garbage dis…" at bounding box center [649, 200] width 451 height 208
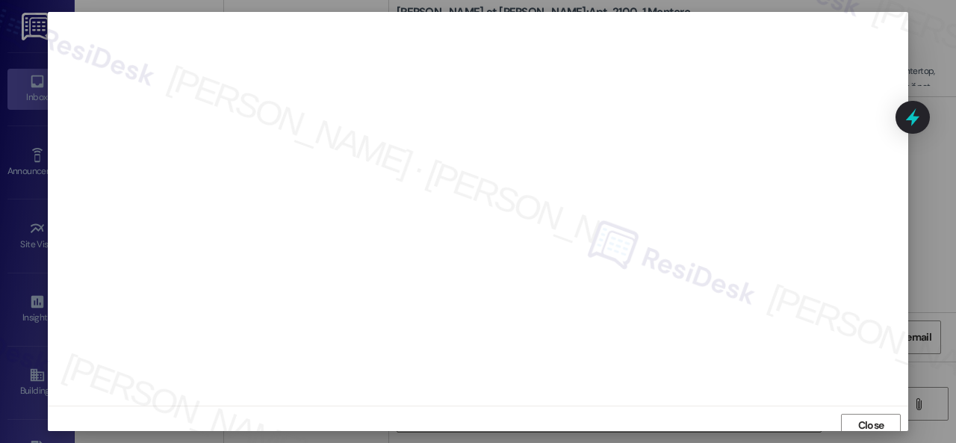
scroll to position [0, 0]
click at [863, 425] on span "Close" at bounding box center [871, 431] width 26 height 16
click at [855, 425] on span "Close" at bounding box center [871, 431] width 32 height 16
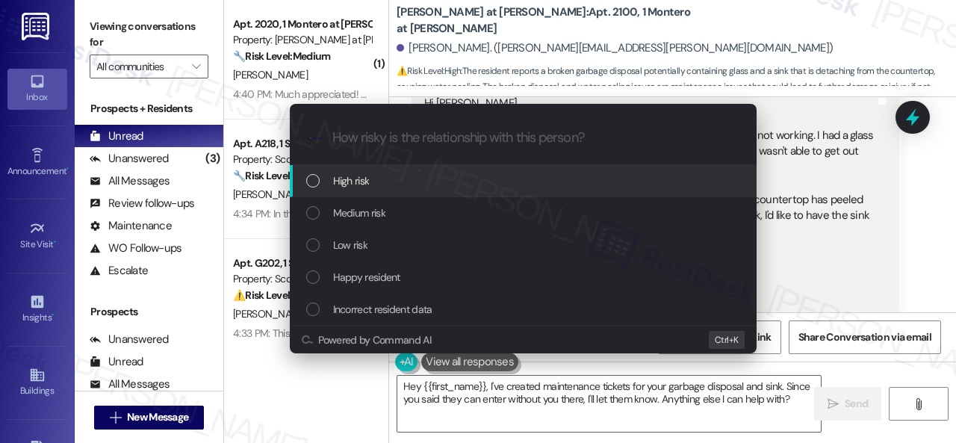
click at [348, 180] on span "High risk" at bounding box center [351, 180] width 37 height 16
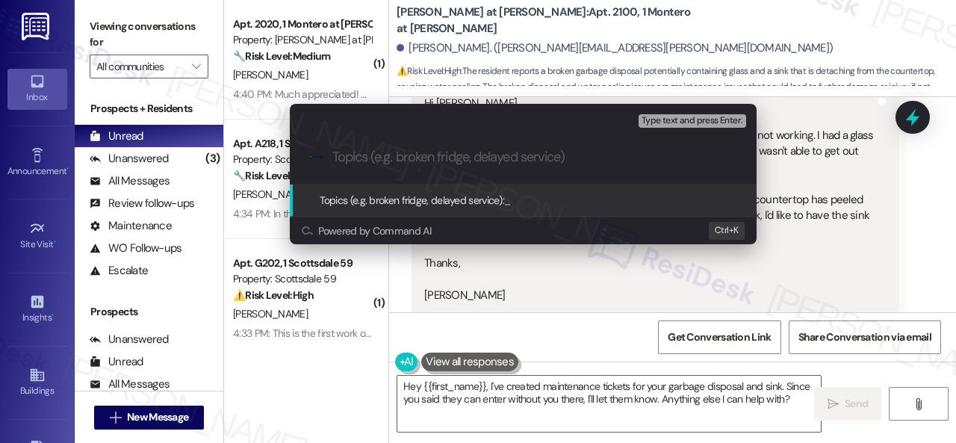
paste input "New work order/s submitted - Garbage disposal and sink issues"
type input "New work order/s submitted - Garbage disposal and sink issues"
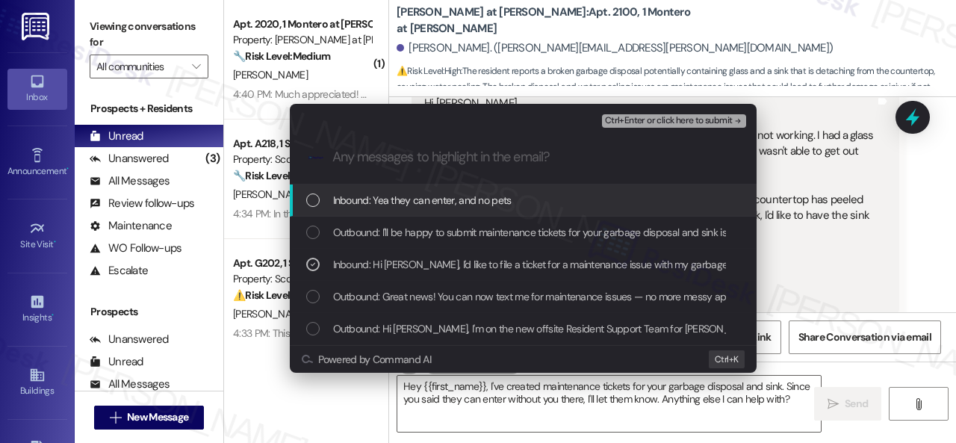
click at [626, 119] on span "Ctrl+Enter or click here to submit" at bounding box center [669, 121] width 128 height 10
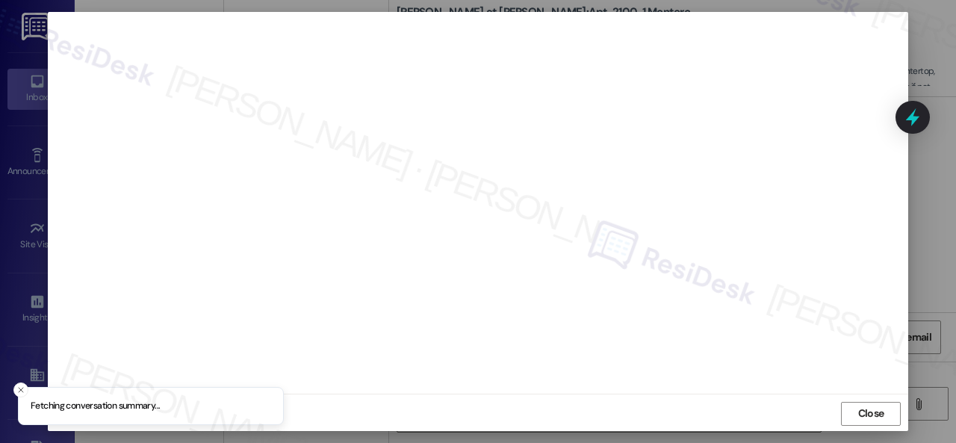
scroll to position [19, 0]
click at [865, 415] on span "Close" at bounding box center [871, 412] width 26 height 16
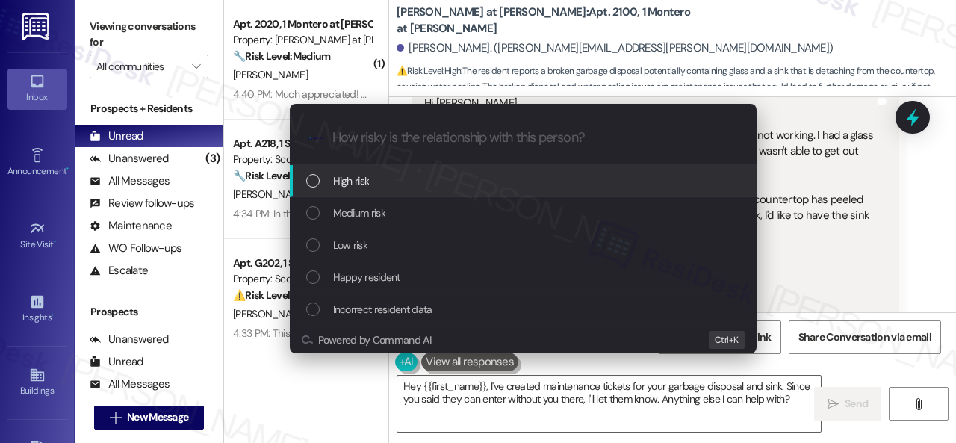
click at [351, 180] on span "High risk" at bounding box center [351, 180] width 37 height 16
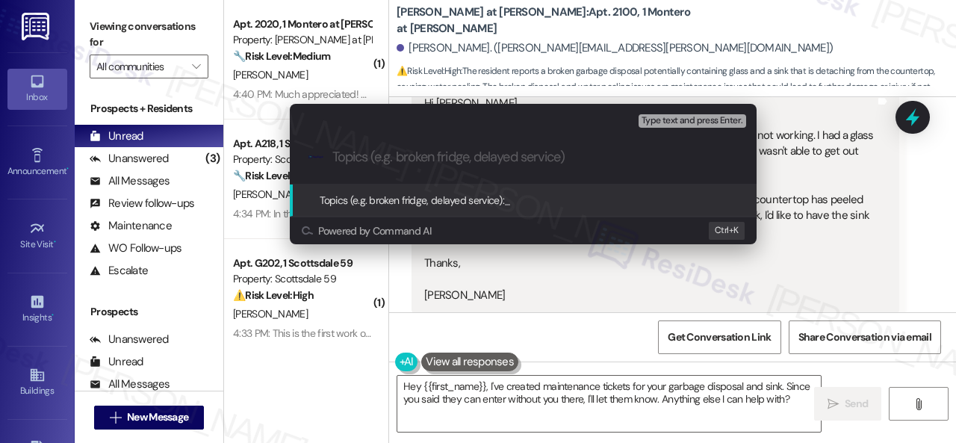
paste input "New work order/s submitted - Garbage disposal and sink issues"
type input "New work order/s submitted - Garbage disposal and sink issues"
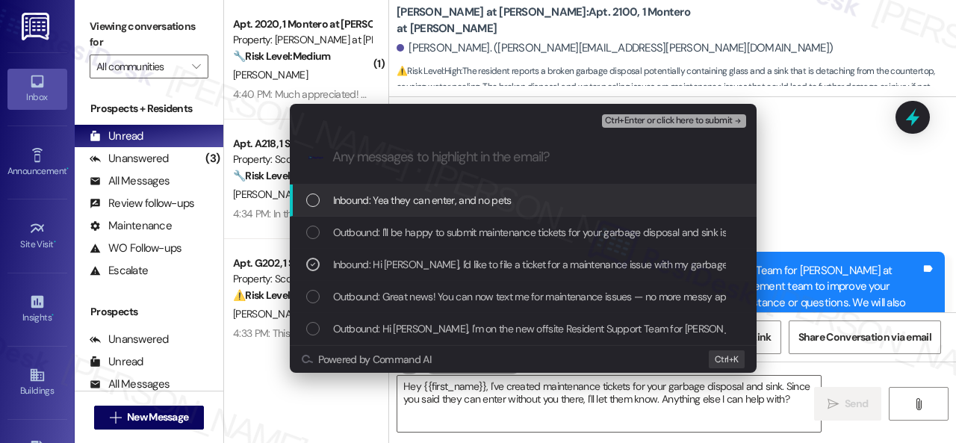
scroll to position [668, 0]
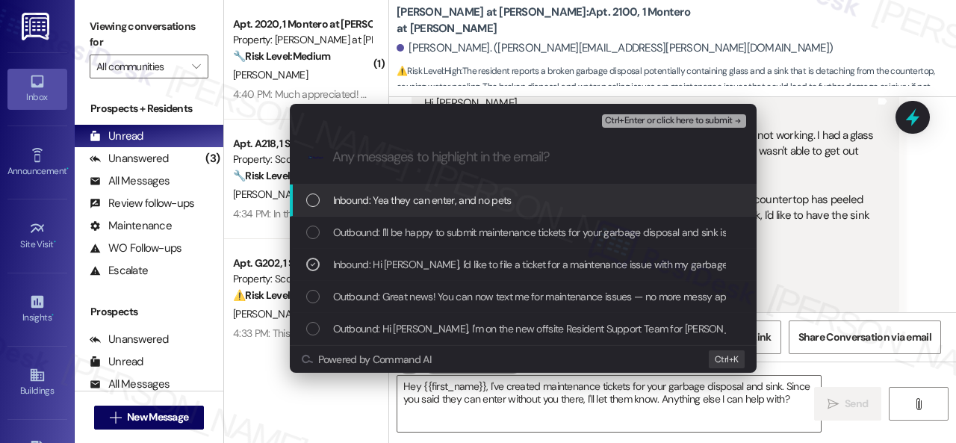
click at [640, 120] on span "Ctrl+Enter or click here to submit" at bounding box center [669, 121] width 128 height 10
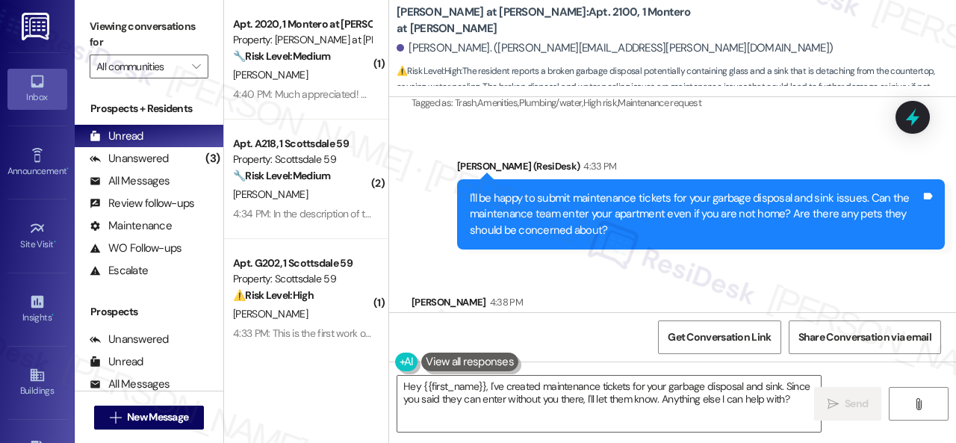
scroll to position [966, 0]
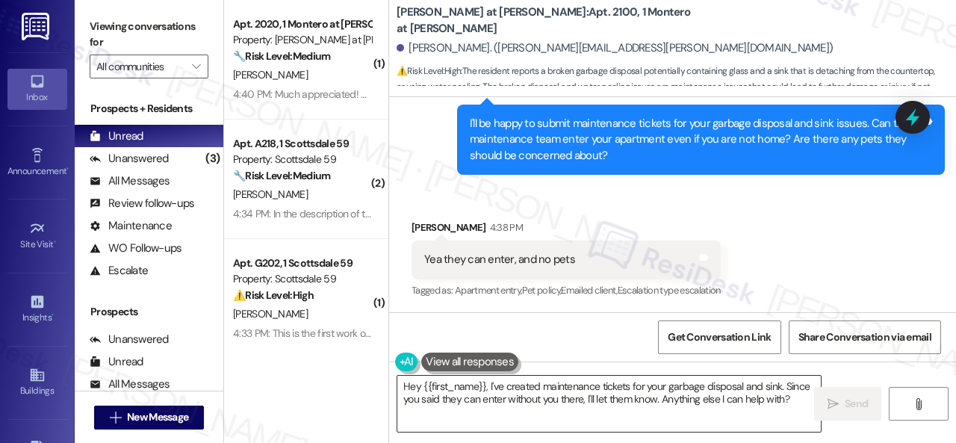
click at [697, 402] on textarea "Hey {{first_name}}, I've created maintenance tickets for your garbage disposal …" at bounding box center [608, 404] width 423 height 56
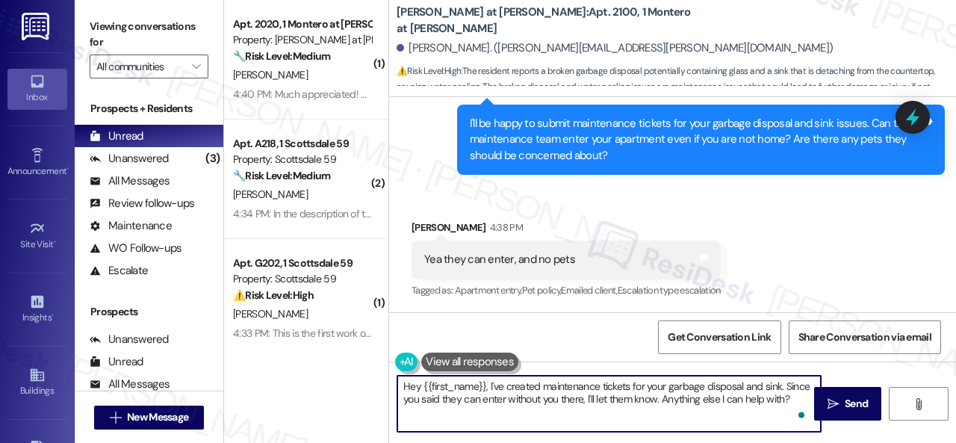
paste textarea "Thank you. I've submitted work orders on your behalf and notified the site team…"
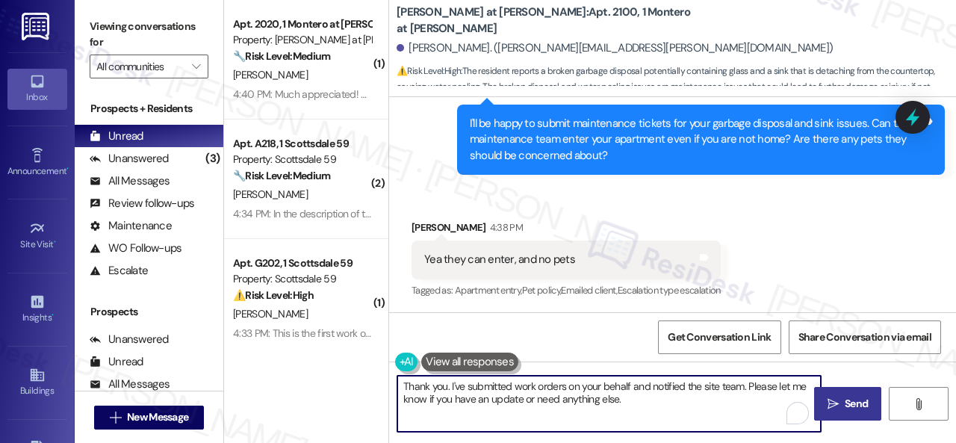
type textarea "Thank you. I've submitted work orders on your behalf and notified the site team…"
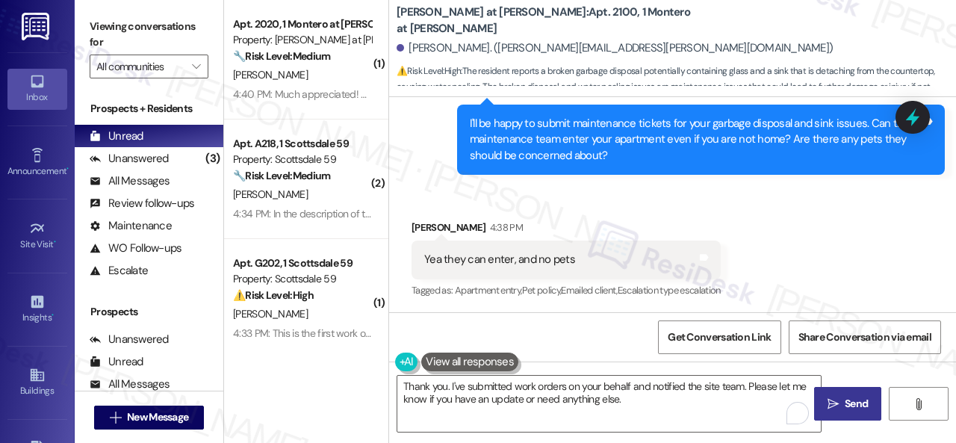
click at [844, 401] on span "Send" at bounding box center [855, 404] width 23 height 16
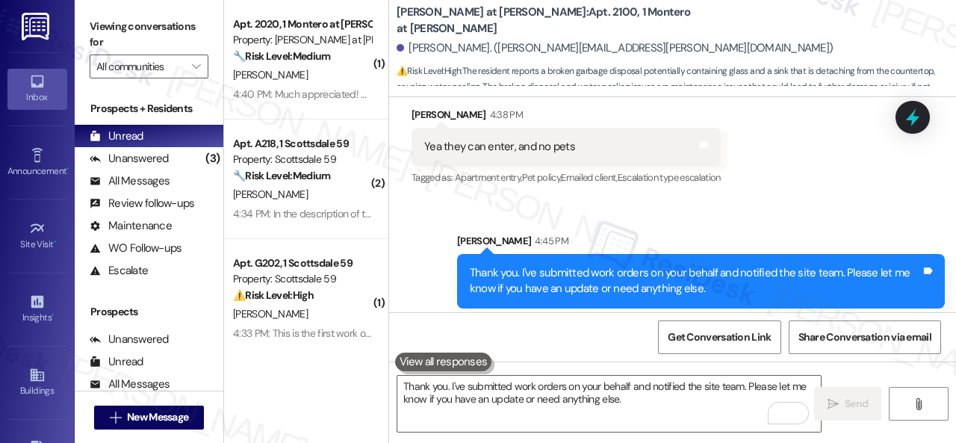
scroll to position [1087, 0]
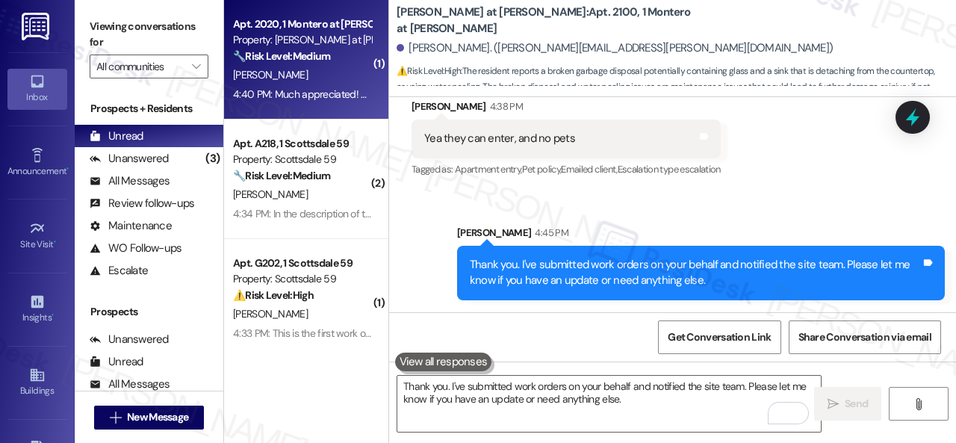
click at [345, 75] on div "[PERSON_NAME]" at bounding box center [301, 75] width 141 height 19
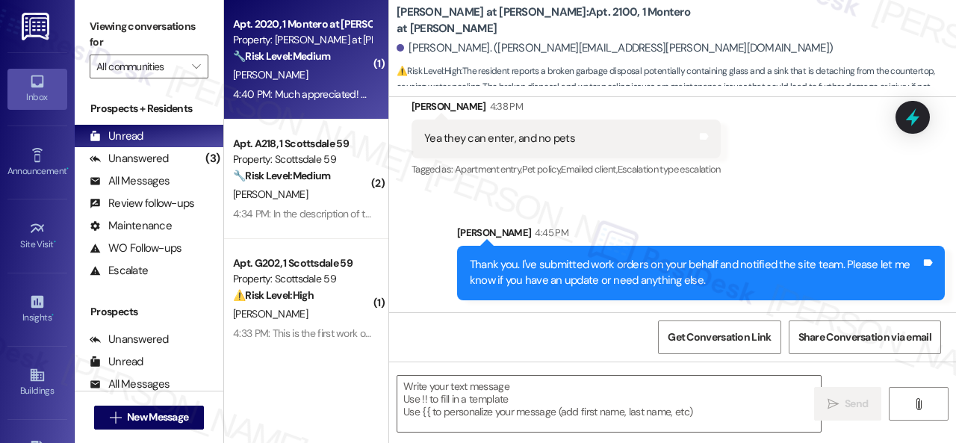
type textarea "Fetching suggested responses. Please feel free to read through the conversation…"
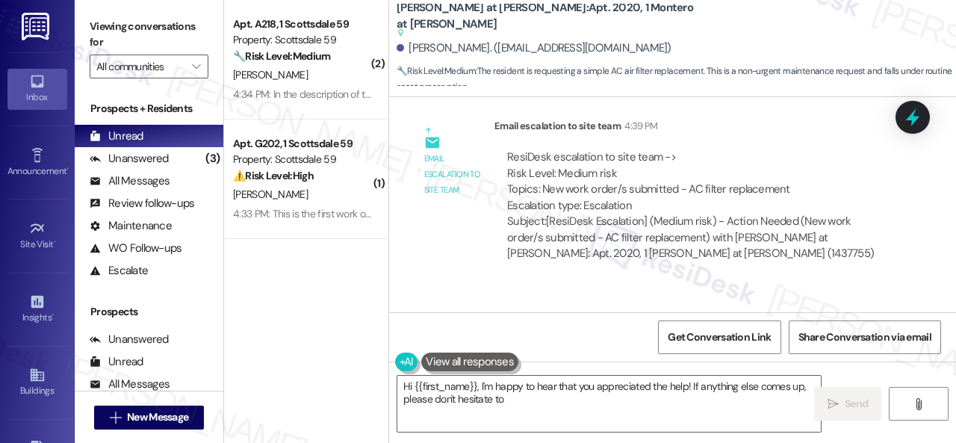
scroll to position [1674, 0]
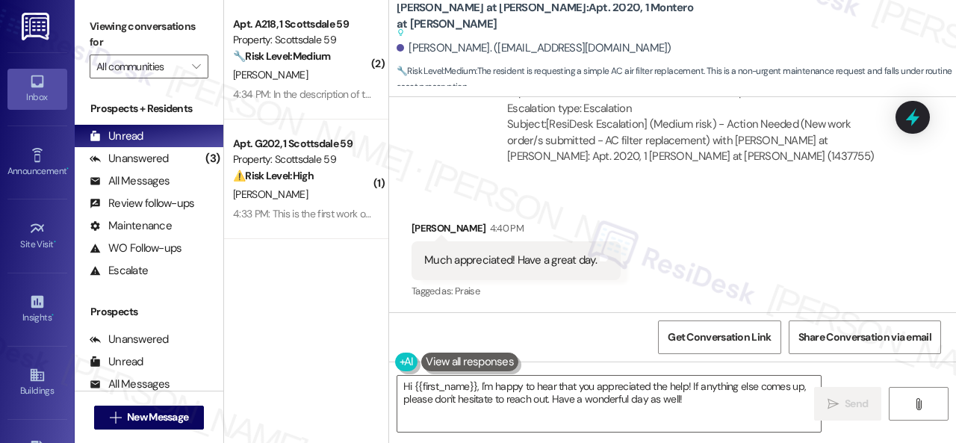
drag, startPoint x: 716, startPoint y: 401, endPoint x: 293, endPoint y: 301, distance: 435.0
click at [320, 304] on div "( 2 ) Apt. A218, 1 Scottsdale 59 Property: Scottsdale 59 🔧 Risk Level: Medium T…" at bounding box center [590, 221] width 732 height 443
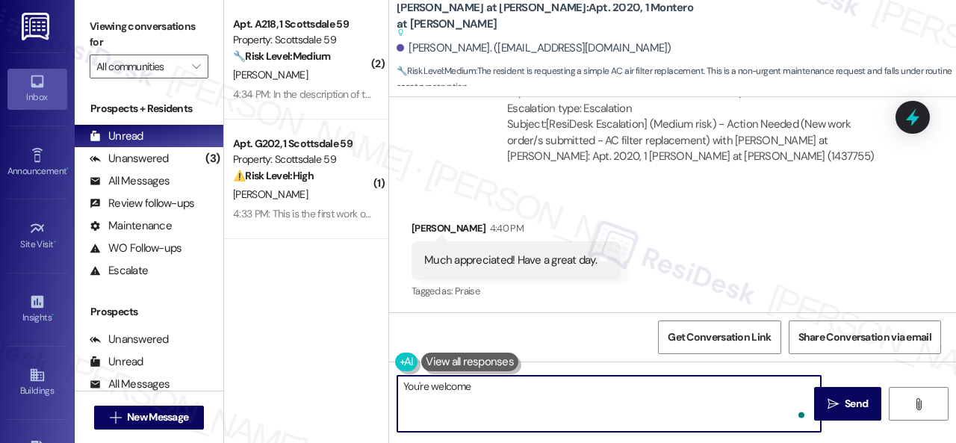
type textarea "You're welcome!"
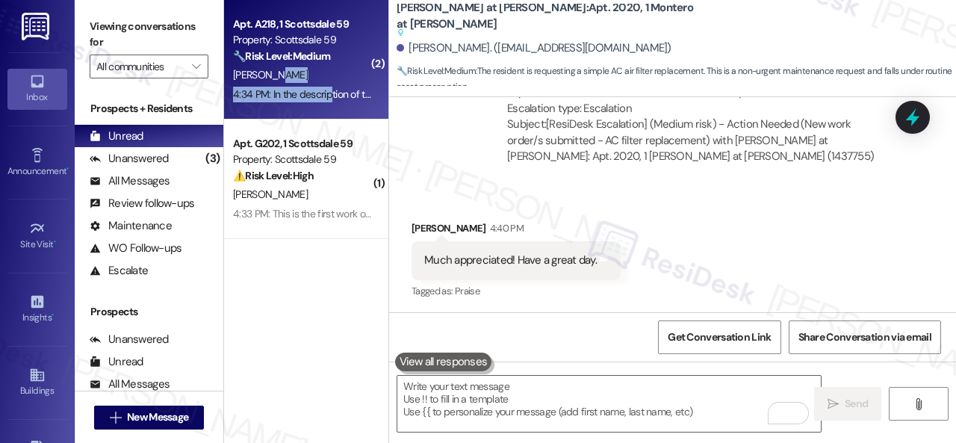
click at [330, 84] on div "Apt. A218, 1 Scottsdale 59 Property: Scottsdale 59 🔧 Risk Level: Medium The res…" at bounding box center [306, 59] width 164 height 119
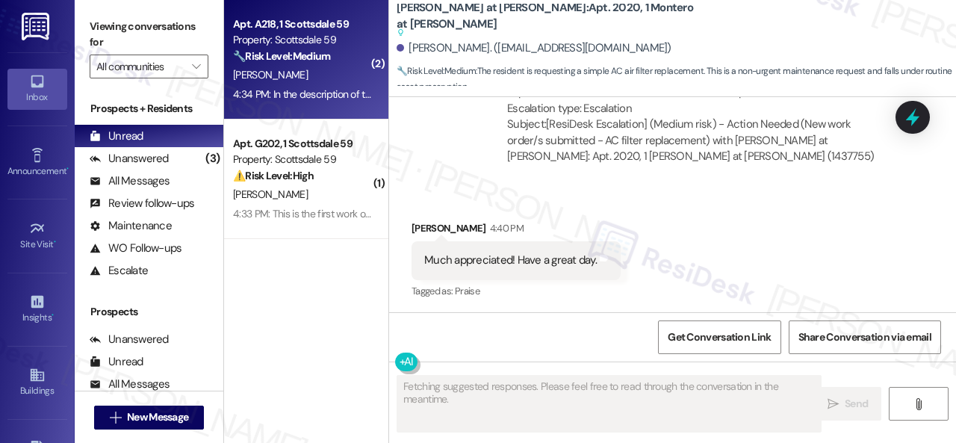
type textarea "Fetching suggested responses. Please feel free to read through the conversation…"
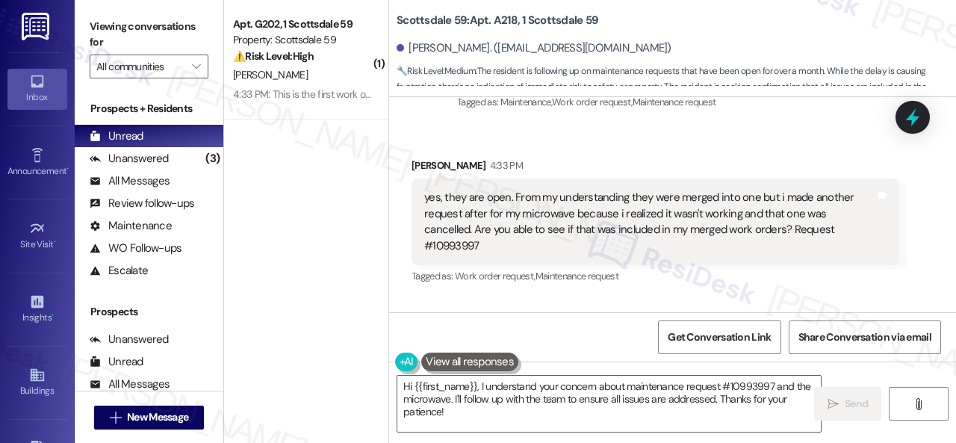
scroll to position [731, 0]
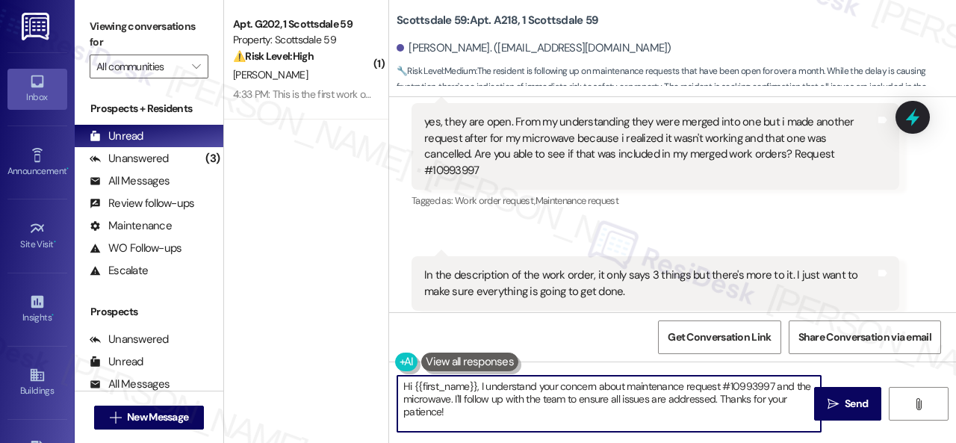
drag, startPoint x: 417, startPoint y: 383, endPoint x: 333, endPoint y: 343, distance: 92.8
click at [333, 343] on div "( 1 ) Apt. G202, 1 Scottsdale 59 Property: Scottsdale 59 ⚠️ Risk Level: High Th…" at bounding box center [590, 221] width 732 height 443
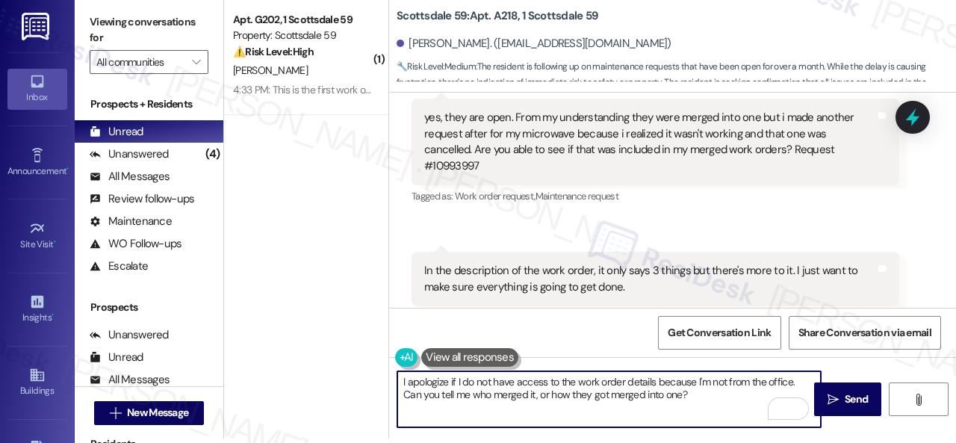
click at [717, 399] on textarea "I apologize if I do not have access to the work order details because I'm not f…" at bounding box center [608, 399] width 423 height 56
type textarea "I apologize if I do not have access to the work order details because I'm not f…"
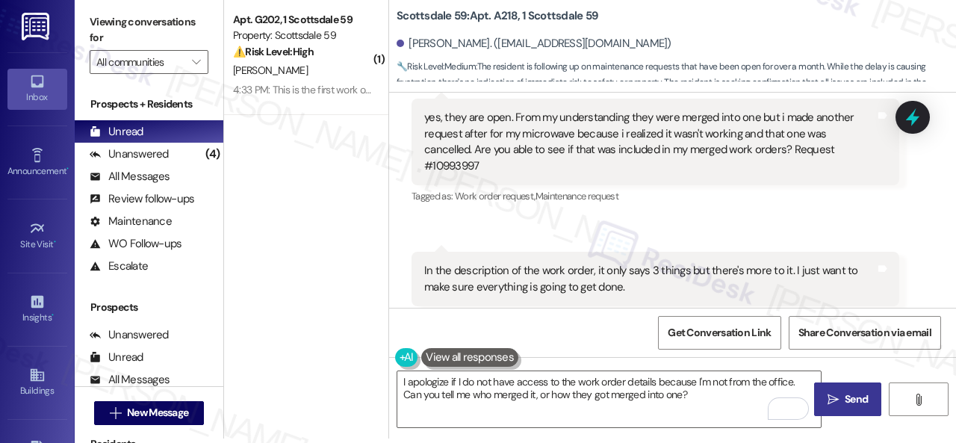
click at [844, 402] on span "Send" at bounding box center [855, 399] width 23 height 16
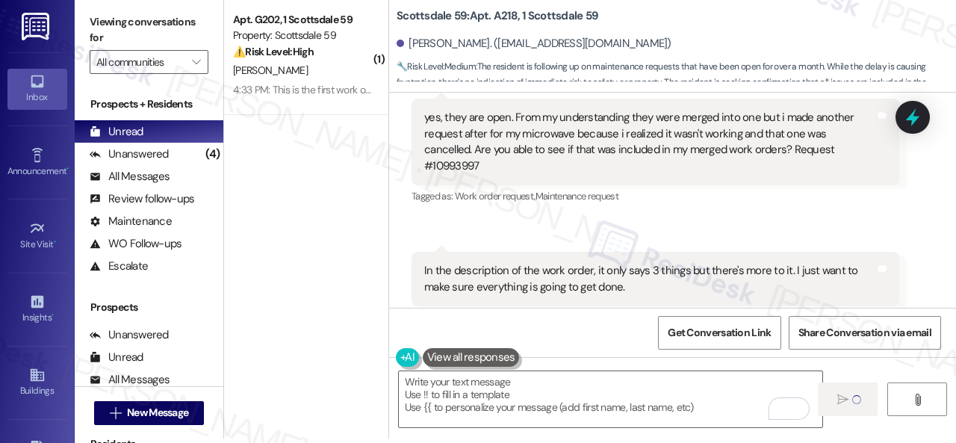
type textarea "Fetching suggested responses. Please feel free to read through the conversation…"
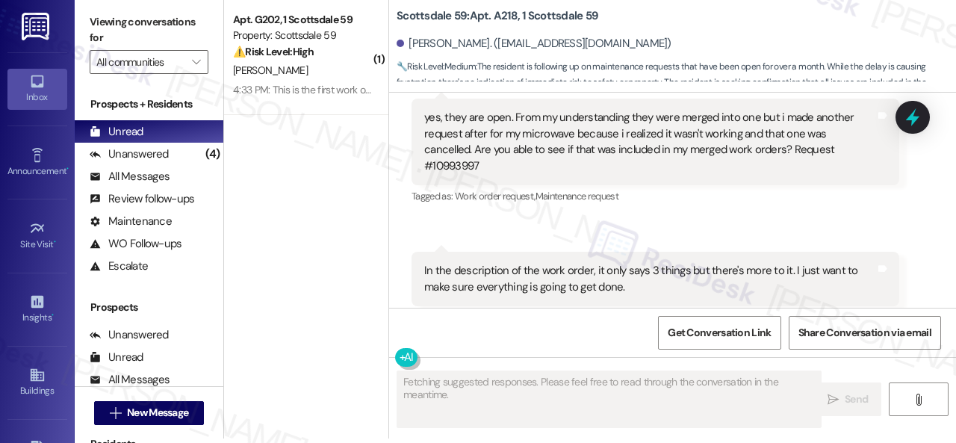
scroll to position [730, 0]
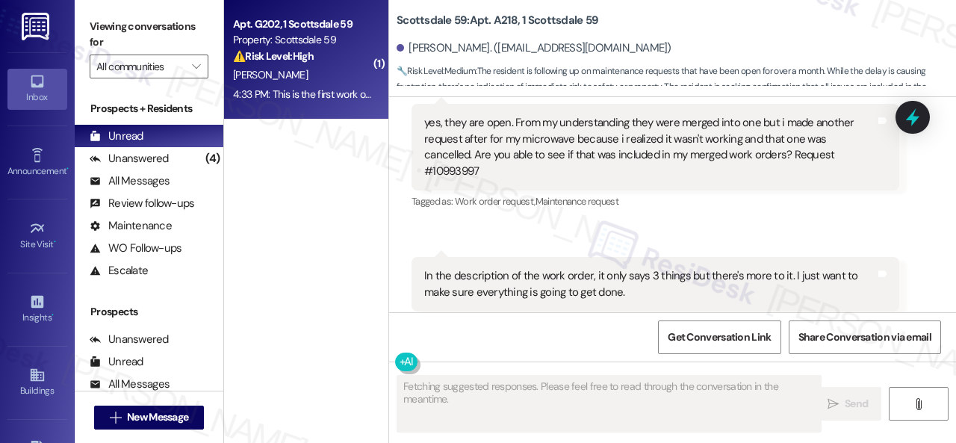
click at [343, 81] on div "[PERSON_NAME]" at bounding box center [301, 75] width 141 height 19
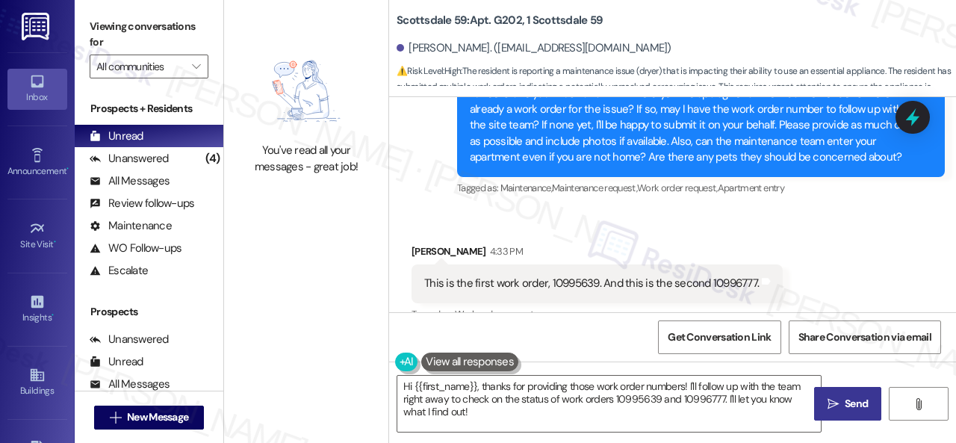
scroll to position [502, 0]
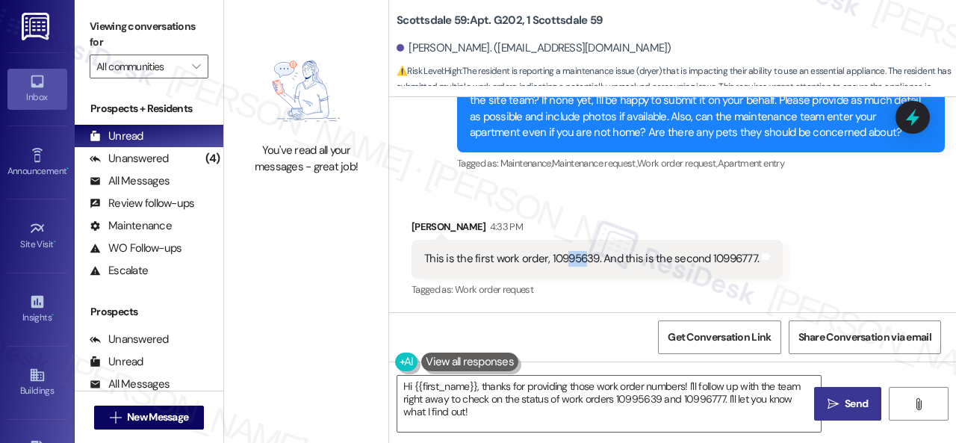
drag, startPoint x: 563, startPoint y: 259, endPoint x: 582, endPoint y: 256, distance: 19.6
click at [582, 256] on div "This is the first work order, 10995639. And this is the second 10996777." at bounding box center [591, 259] width 334 height 16
click at [490, 420] on textarea "Hi {{first_name}}, thanks for providing those work order numbers! I'll follow u…" at bounding box center [608, 404] width 423 height 56
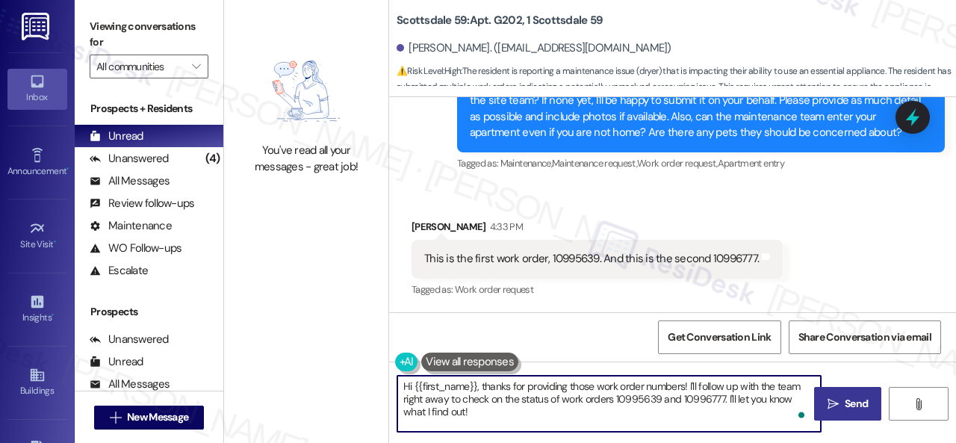
drag, startPoint x: 494, startPoint y: 416, endPoint x: 351, endPoint y: 365, distance: 152.1
click at [351, 367] on div "You've read all your messages - great job! Scottsdale 59: Apt. G202, 1 Scottsda…" at bounding box center [590, 221] width 732 height 443
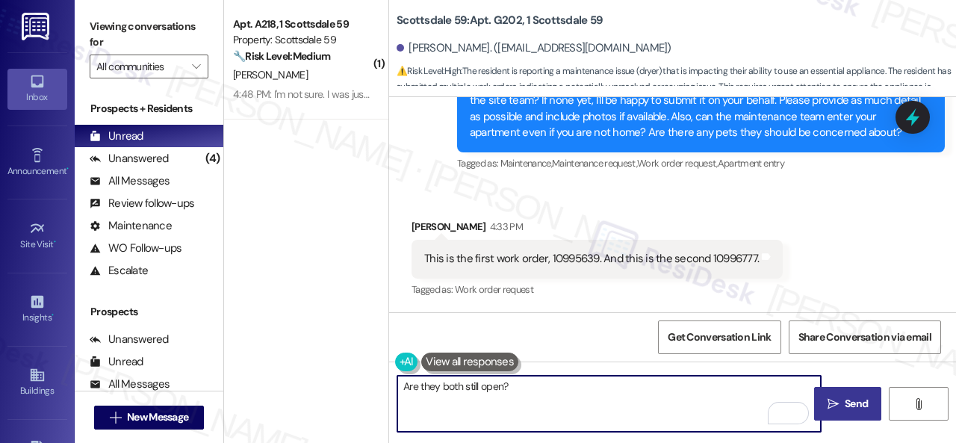
type textarea "Are they both still open?"
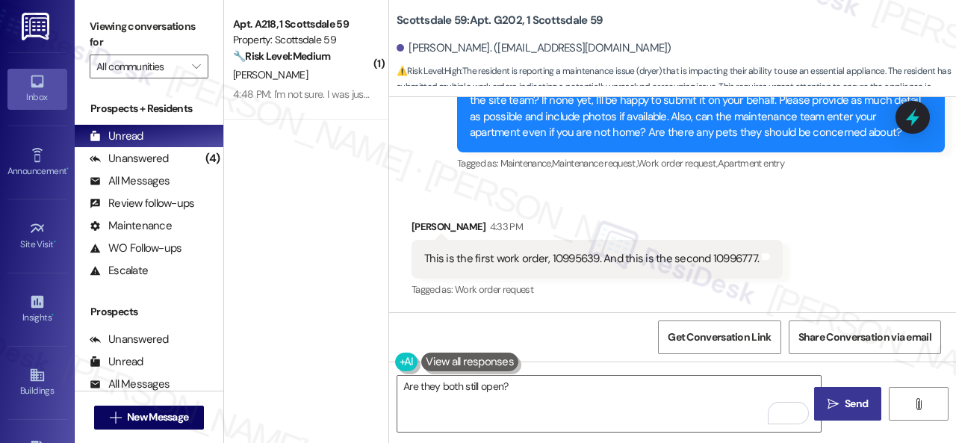
click at [844, 401] on span "Send" at bounding box center [855, 404] width 23 height 16
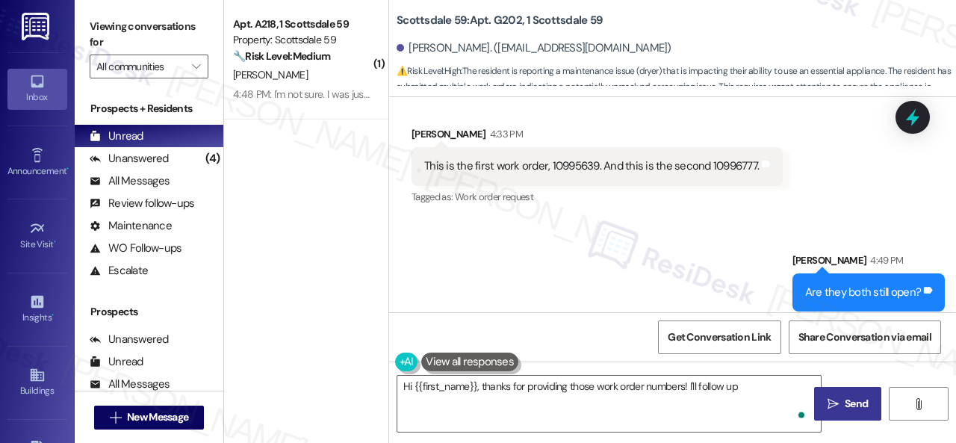
scroll to position [605, 0]
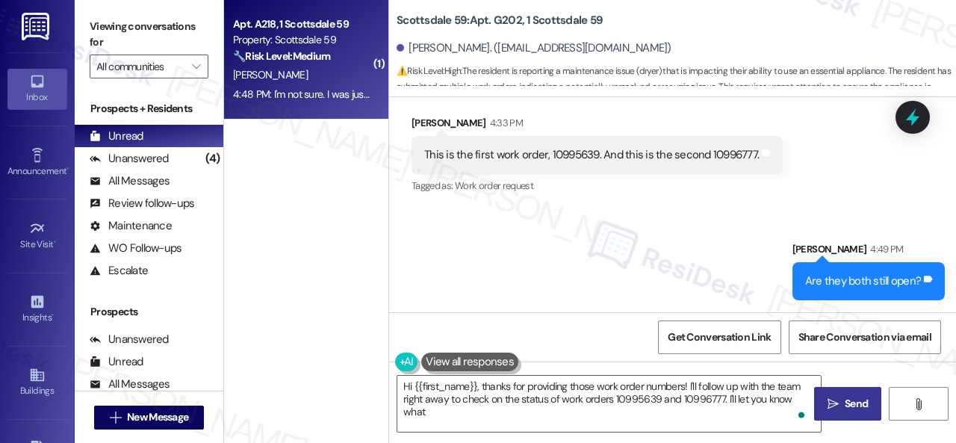
type textarea "Hi {{first_name}}, thanks for providing those work order numbers! I'll follow u…"
click at [296, 84] on div "[PERSON_NAME]" at bounding box center [301, 75] width 141 height 19
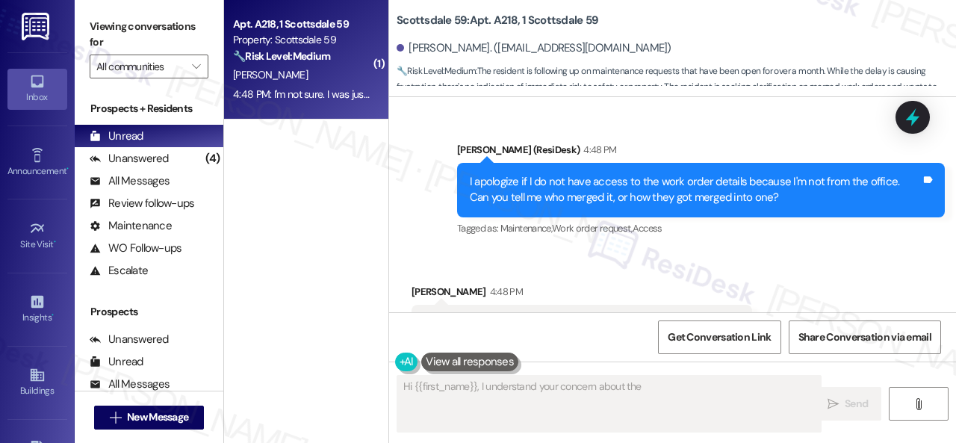
scroll to position [998, 0]
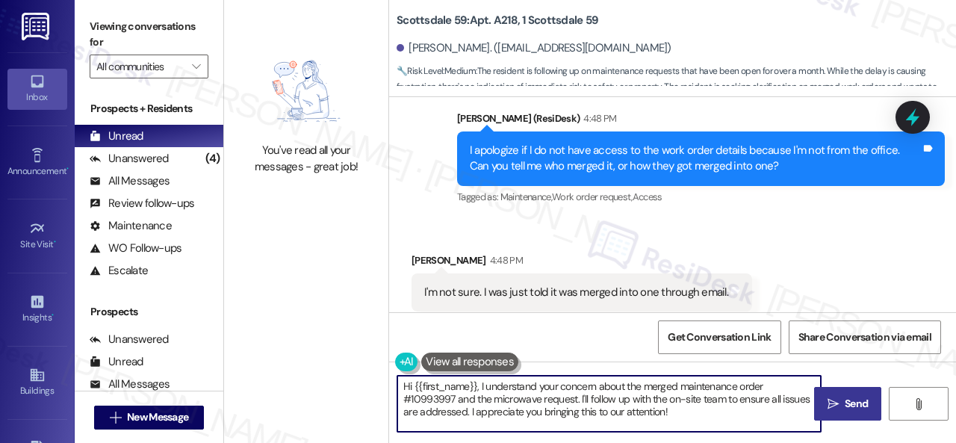
drag, startPoint x: 704, startPoint y: 417, endPoint x: 284, endPoint y: 344, distance: 426.6
click at [284, 344] on div "You've read all your messages - great job! Scottsdale 59: Apt. A218, 1 Scottsda…" at bounding box center [590, 221] width 732 height 443
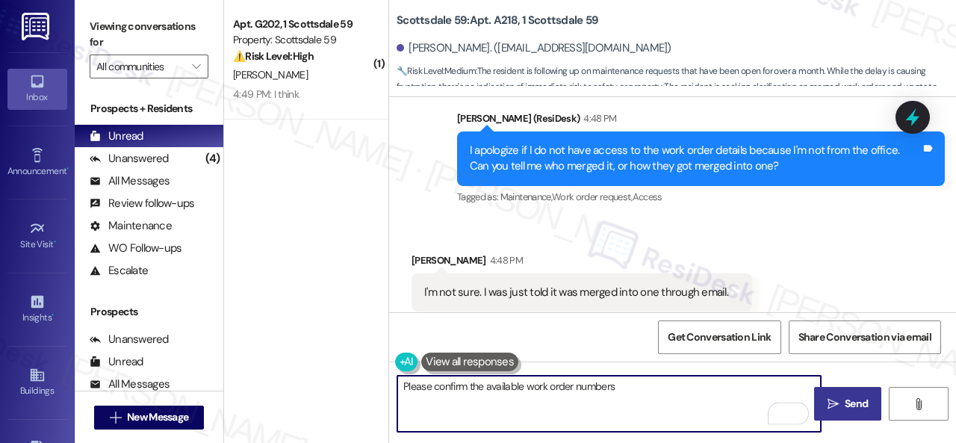
click at [466, 389] on textarea "Please confirm the available work order numbers" at bounding box center [608, 404] width 423 height 56
click at [642, 390] on textarea "Please confirm all the available work order numbers" at bounding box center [608, 404] width 423 height 56
click at [701, 384] on textarea "Please confirm all the available work order numbers you want to follow-up and I…" at bounding box center [608, 404] width 423 height 56
click at [708, 384] on textarea "Please confirm all the available work order numbers you want to follow-up and I…" at bounding box center [608, 404] width 423 height 56
click at [797, 382] on textarea "Please confirm all the available work order numbers you want to follow up and I…" at bounding box center [608, 404] width 423 height 56
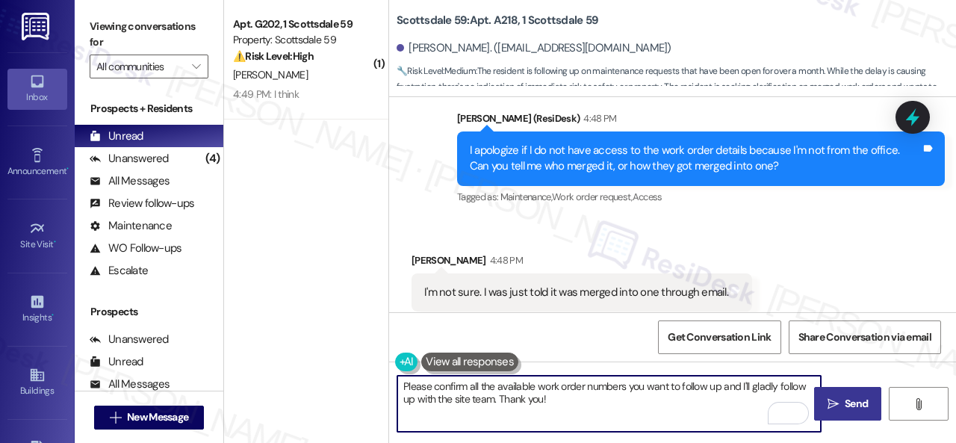
type textarea "Please confirm all the available work order numbers you want to follow up and I…"
click at [830, 406] on icon "" at bounding box center [832, 404] width 11 height 12
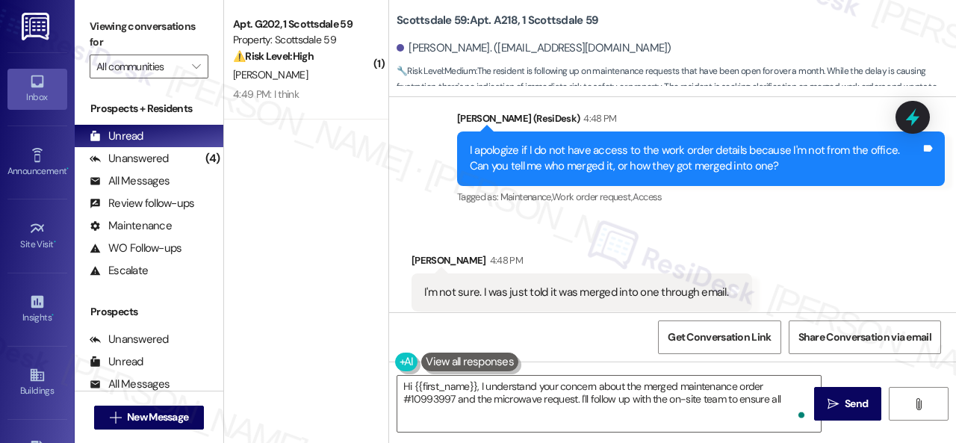
scroll to position [1119, 0]
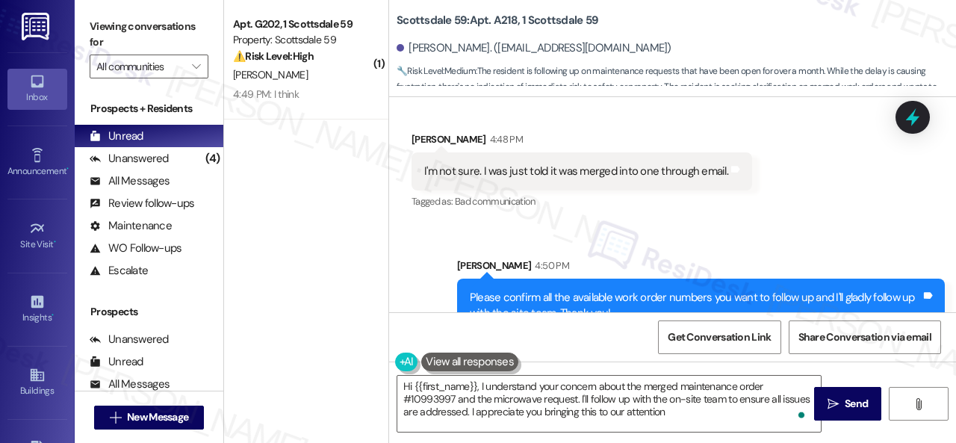
type textarea "Hi {{first_name}}, I understand your concern about the merged maintenance order…"
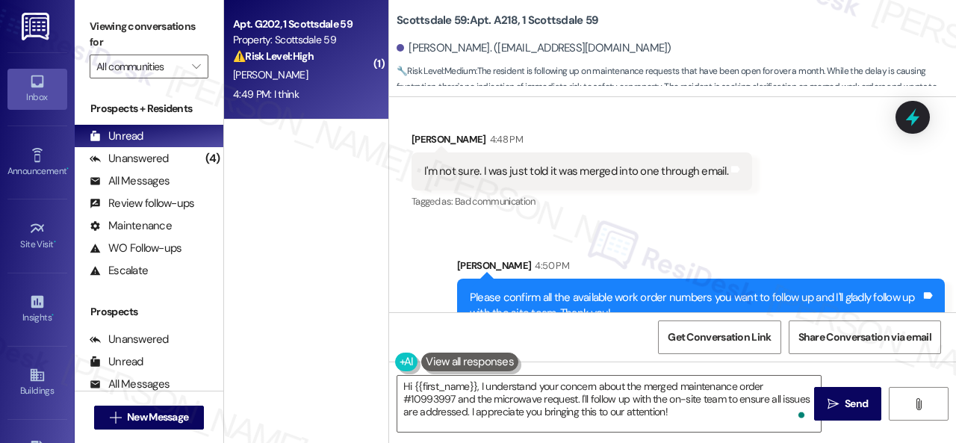
click at [331, 85] on div "4:49 PM: I think 4:49 PM: I think" at bounding box center [301, 94] width 141 height 19
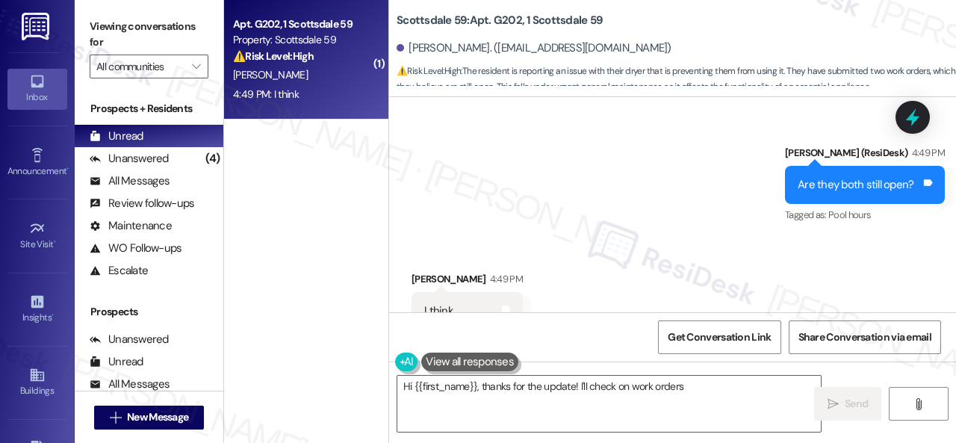
scroll to position [730, 0]
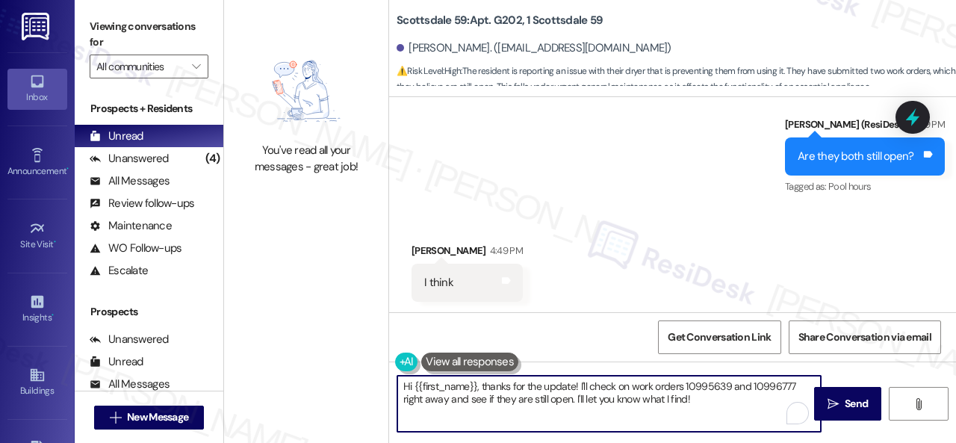
drag, startPoint x: 716, startPoint y: 405, endPoint x: 217, endPoint y: 305, distance: 509.4
click at [279, 328] on div "You've read all your messages - great job! Scottsdale 59: Apt. G202, 1 Scottsda…" at bounding box center [590, 221] width 732 height 443
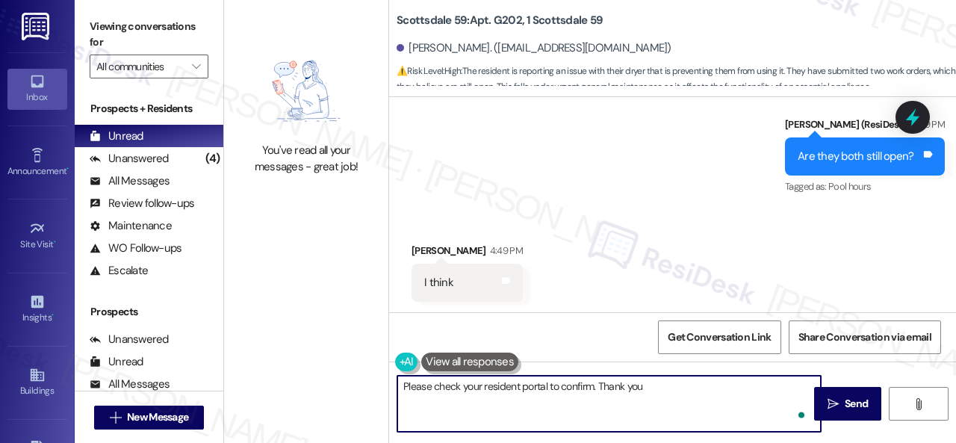
type textarea "Please check your resident portal to confirm. Thank you!"
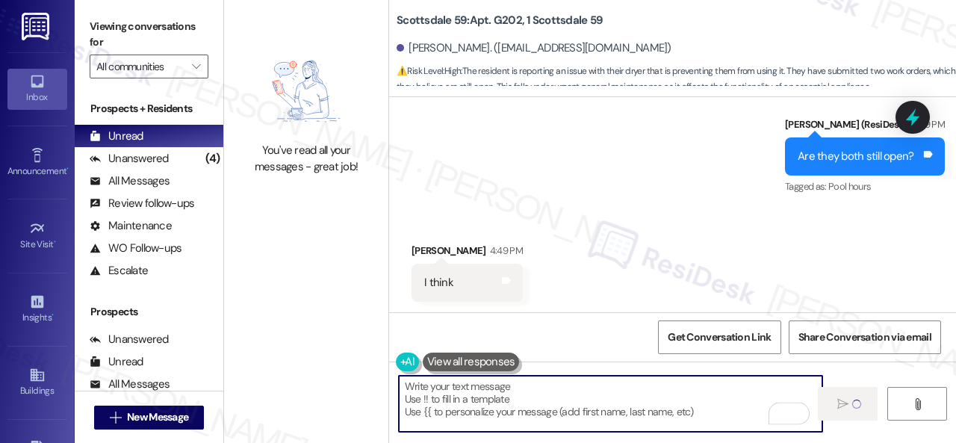
type textarea "Fetching suggested responses. Please feel free to read through the conversation…"
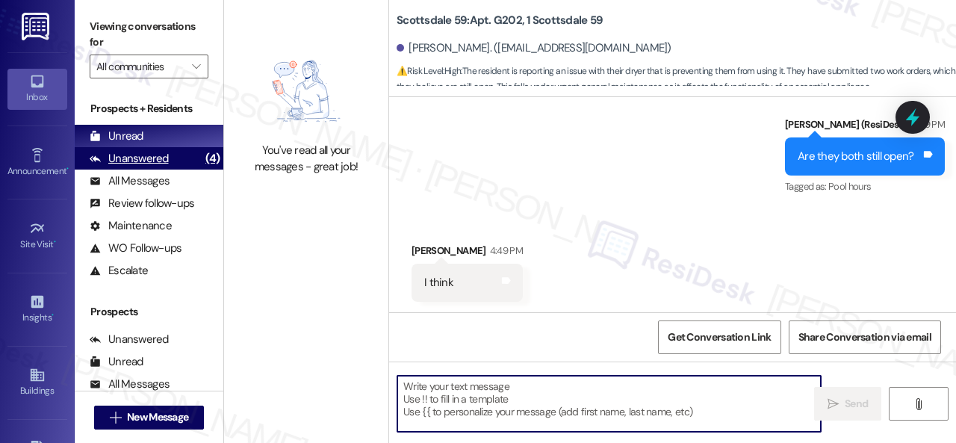
click at [154, 159] on div "Unanswered" at bounding box center [129, 159] width 79 height 16
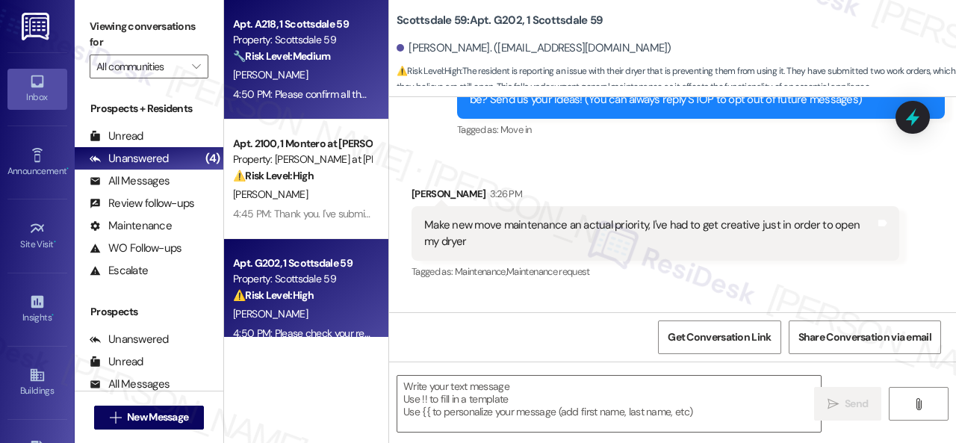
type textarea "Fetching suggested responses. Please feel free to read through the conversation…"
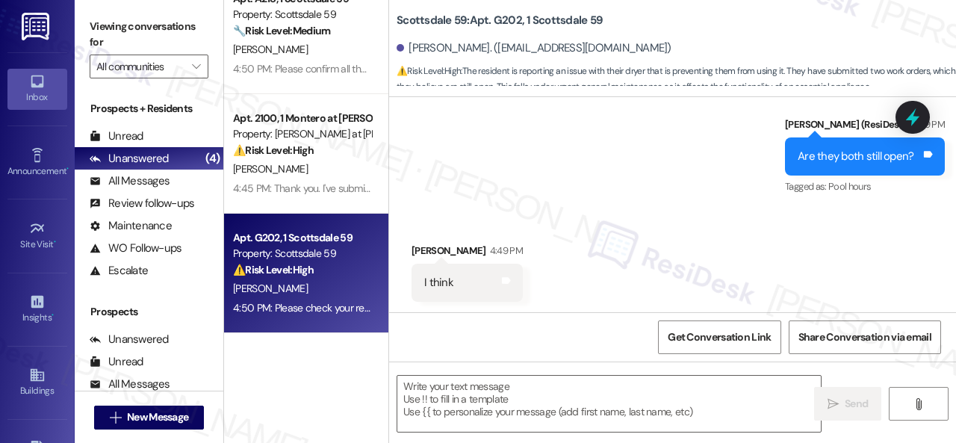
scroll to position [0, 0]
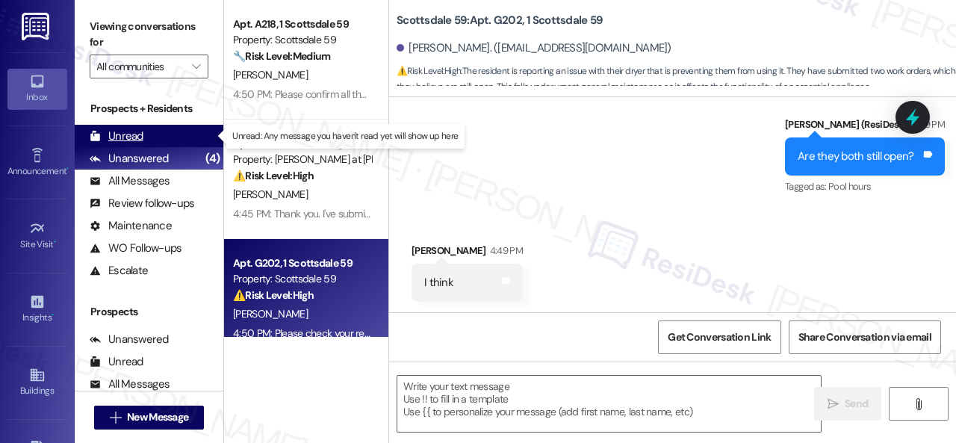
click at [127, 135] on div "Unread" at bounding box center [117, 136] width 54 height 16
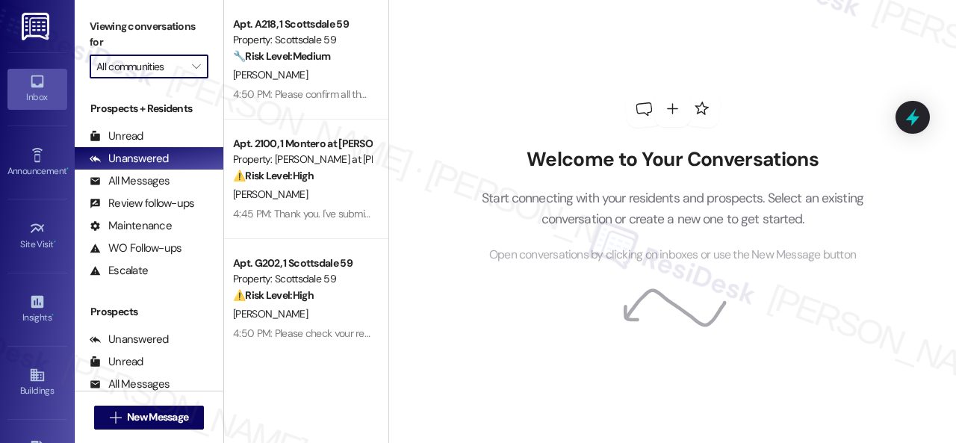
click at [168, 69] on input "All communities" at bounding box center [140, 67] width 88 height 24
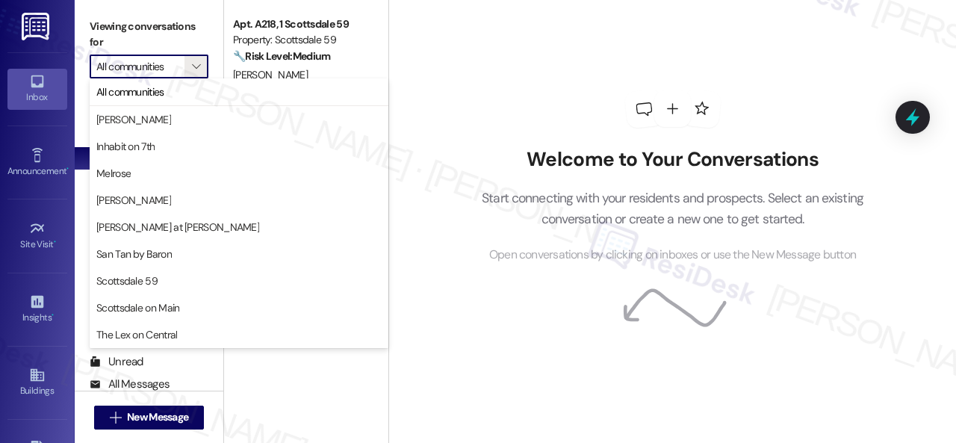
click at [485, 55] on div "Welcome to Your Conversations Start connecting with your residents and prospect…" at bounding box center [673, 177] width 448 height 354
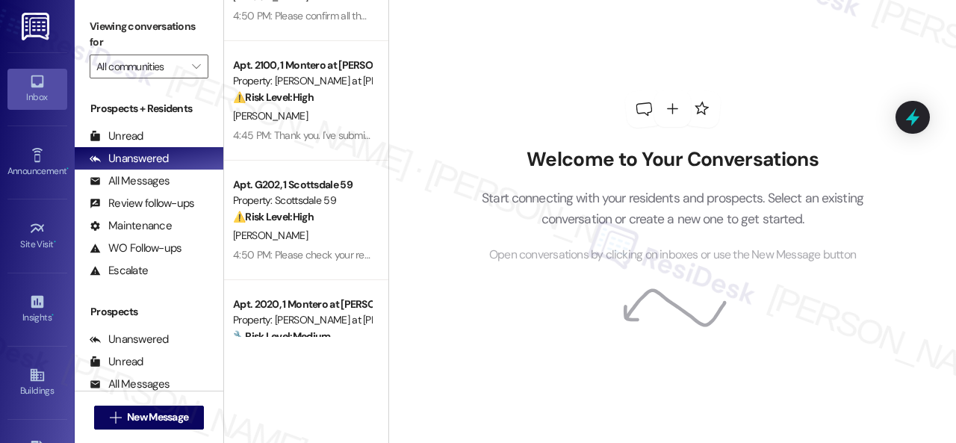
scroll to position [140, 0]
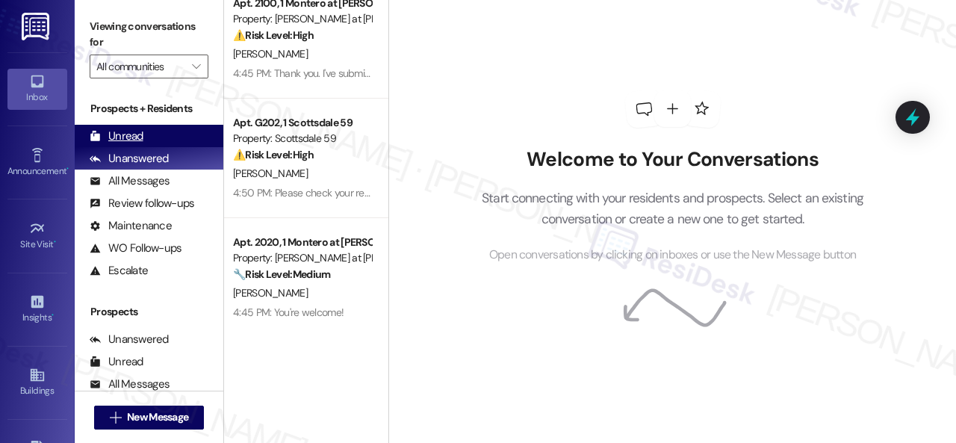
click at [116, 135] on div "Unread" at bounding box center [117, 136] width 54 height 16
